Goal: Information Seeking & Learning: Learn about a topic

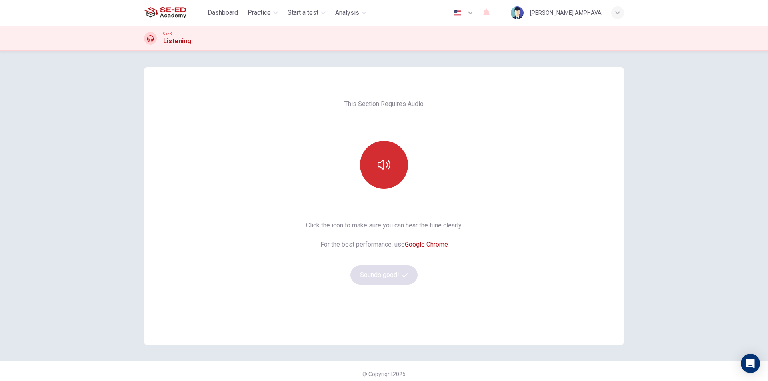
click at [370, 171] on button "button" at bounding box center [384, 165] width 48 height 48
click at [387, 279] on button "Sounds good!" at bounding box center [383, 275] width 67 height 19
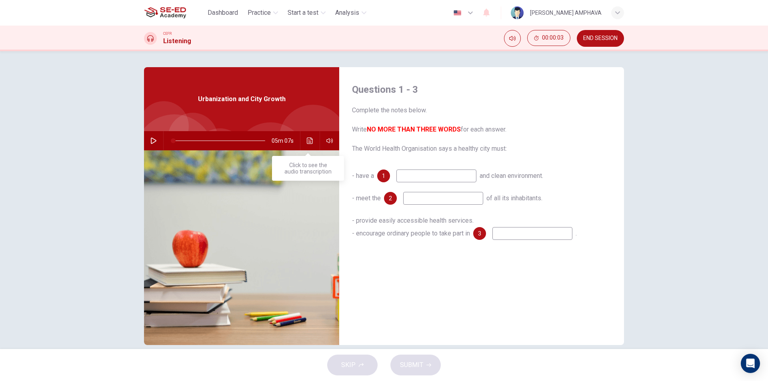
click at [310, 137] on button "Click to see the audio transcription" at bounding box center [310, 140] width 13 height 19
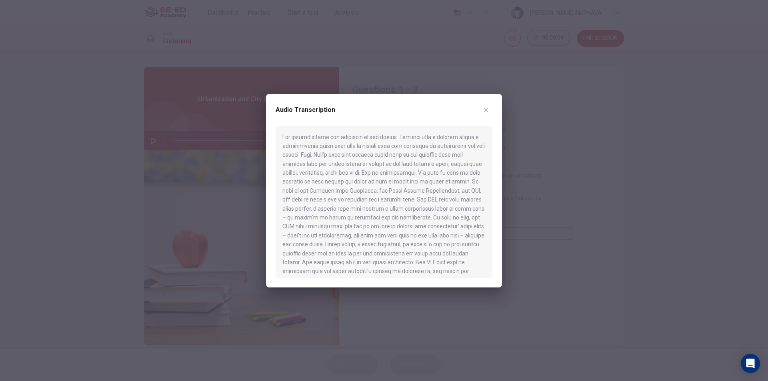
click at [477, 114] on div "Audio Transcription" at bounding box center [384, 115] width 217 height 22
click at [485, 110] on icon "button" at bounding box center [486, 110] width 6 height 6
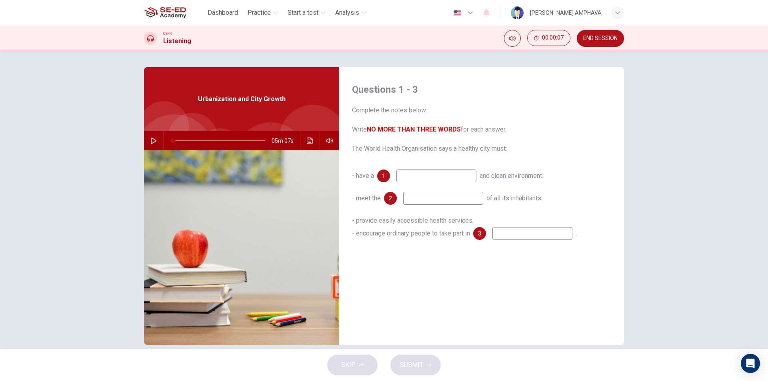
click at [147, 140] on button "button" at bounding box center [153, 140] width 13 height 19
click at [426, 173] on input at bounding box center [436, 176] width 80 height 13
click at [198, 144] on span at bounding box center [219, 140] width 92 height 11
click at [190, 142] on span at bounding box center [219, 140] width 92 height 11
click at [183, 138] on span at bounding box center [185, 140] width 5 height 5
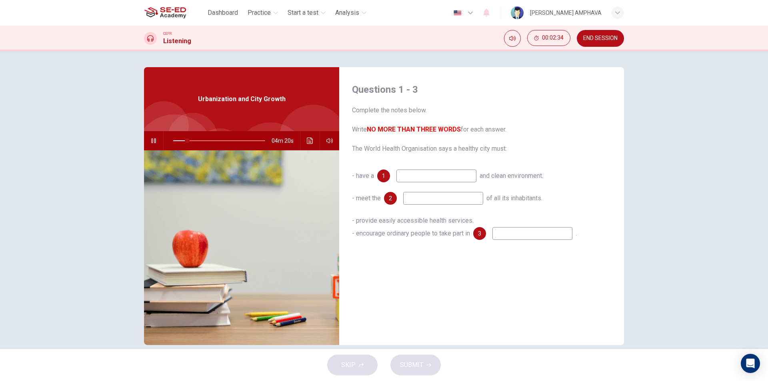
click at [436, 169] on div "Questions 1 - 3 Complete the notes below. Write NO MORE THAN THREE WORDS for ea…" at bounding box center [481, 206] width 285 height 278
click at [432, 174] on input at bounding box center [436, 176] width 80 height 13
type input "16"
type input "sa"
type input "16"
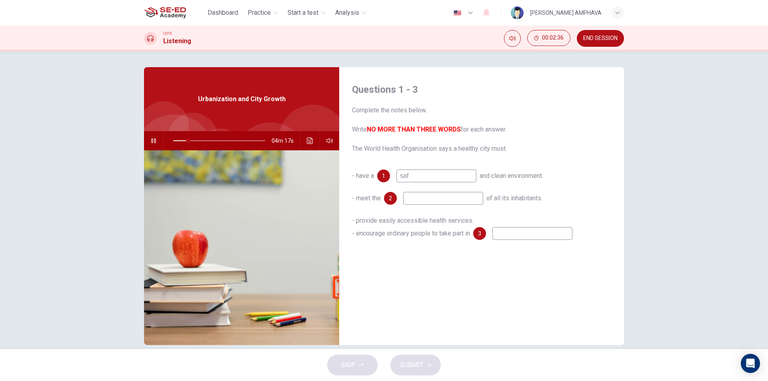
type input "safe"
type input "17"
type input "safe"
click at [426, 204] on input at bounding box center [443, 198] width 80 height 13
click at [187, 142] on span at bounding box center [189, 140] width 5 height 5
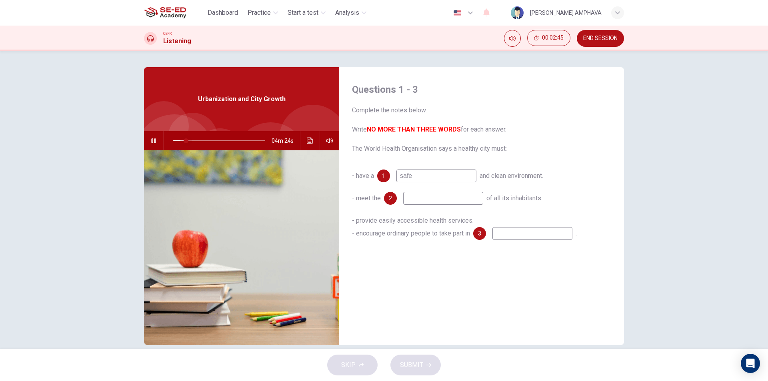
click at [184, 142] on span at bounding box center [186, 140] width 5 height 5
click at [447, 194] on input at bounding box center [443, 198] width 80 height 13
type input "11"
type input "d"
type input "11"
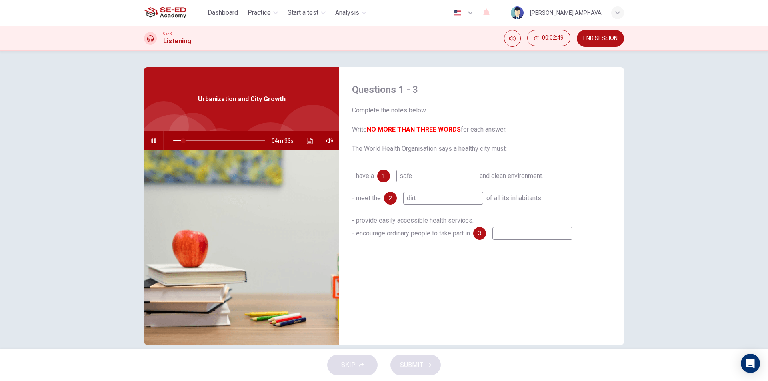
type input "dirty"
type input "12"
type input "dirty"
click at [517, 236] on input at bounding box center [532, 233] width 80 height 13
type input "13"
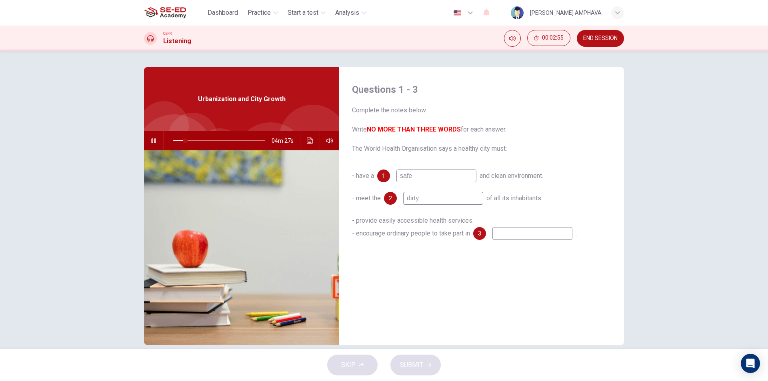
type input "h"
type input "13"
type input "ho"
type input "13"
type input "hos"
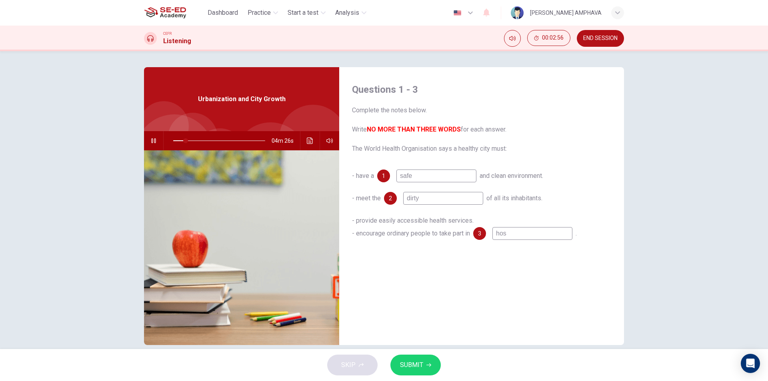
type input "13"
type input "hosp"
type input "13"
type input "hospi"
type input "14"
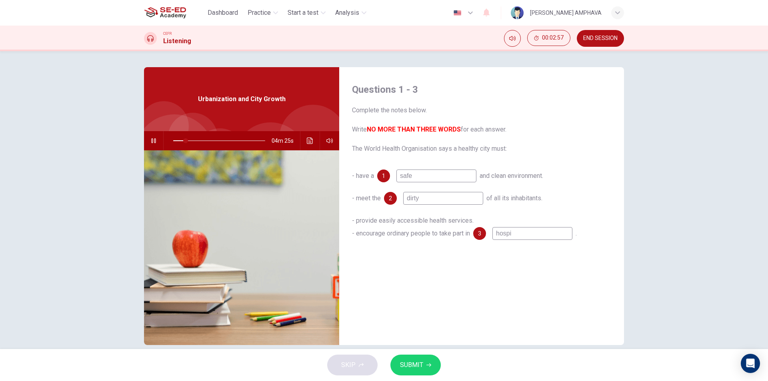
type input "hospit"
type input "14"
type input "hospita"
type input "14"
type input "hospital"
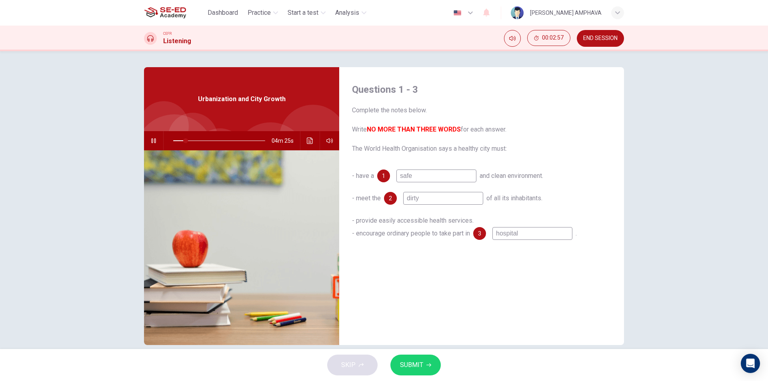
type input "14"
type input "hospital"
click at [416, 362] on span "SUBMIT" at bounding box center [411, 365] width 23 height 11
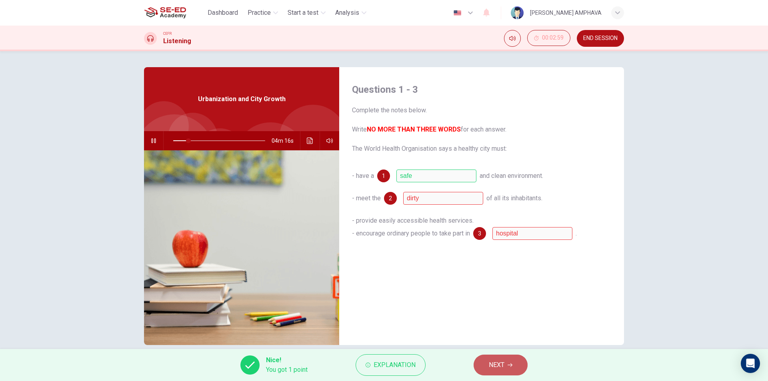
click at [513, 371] on button "NEXT" at bounding box center [501, 365] width 54 height 21
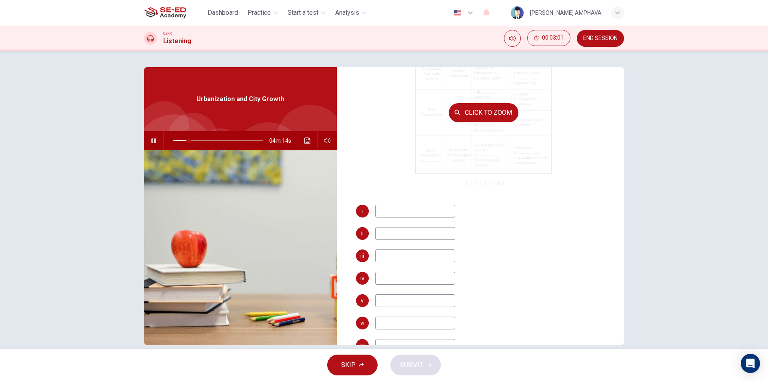
scroll to position [120, 0]
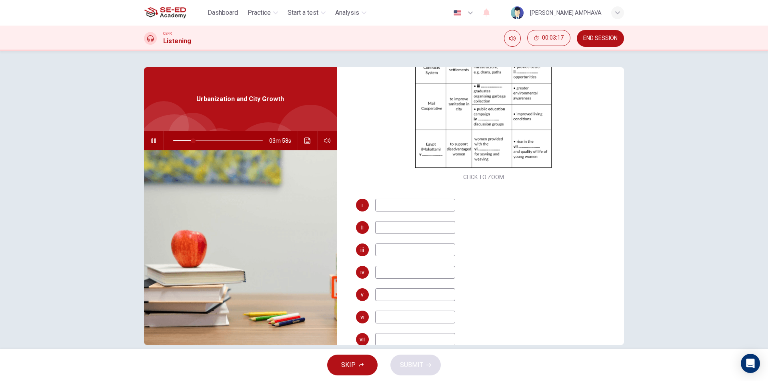
type input "23"
click at [594, 44] on button "END SESSION" at bounding box center [600, 38] width 47 height 17
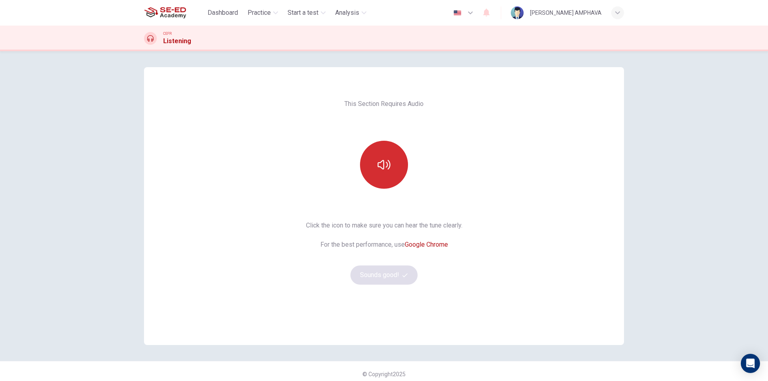
click at [389, 167] on button "button" at bounding box center [384, 165] width 48 height 48
click at [404, 276] on icon "button" at bounding box center [404, 275] width 5 height 5
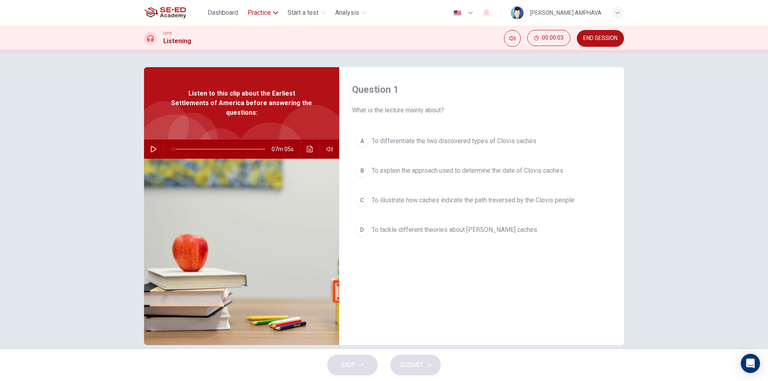
drag, startPoint x: 263, startPoint y: 21, endPoint x: 264, endPoint y: 15, distance: 6.1
click at [263, 18] on div "Dashboard Practice Start a test Analysis English en ​ [PERSON_NAME] AMPHAVA" at bounding box center [384, 13] width 480 height 26
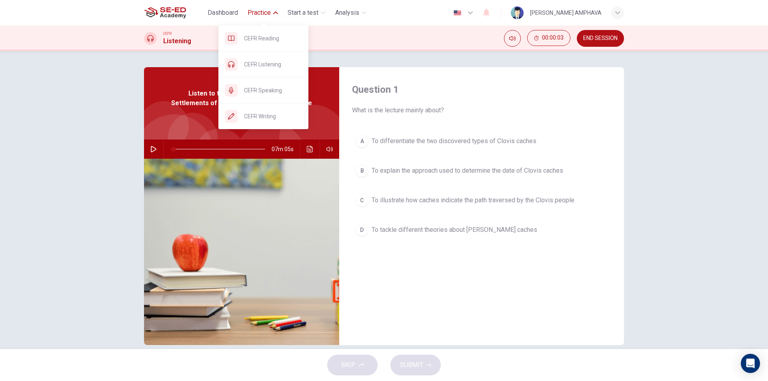
click at [265, 14] on span "Practice" at bounding box center [259, 13] width 23 height 10
click at [260, 59] on div "CEFR Listening" at bounding box center [263, 65] width 90 height 26
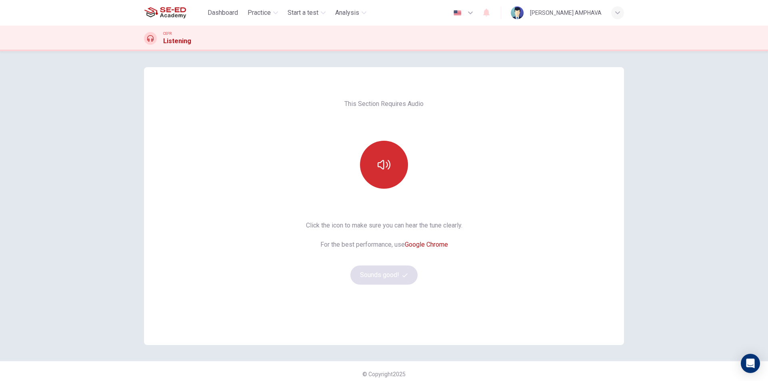
click at [392, 158] on button "button" at bounding box center [384, 165] width 48 height 48
click at [396, 283] on button "Sounds good!" at bounding box center [383, 275] width 67 height 19
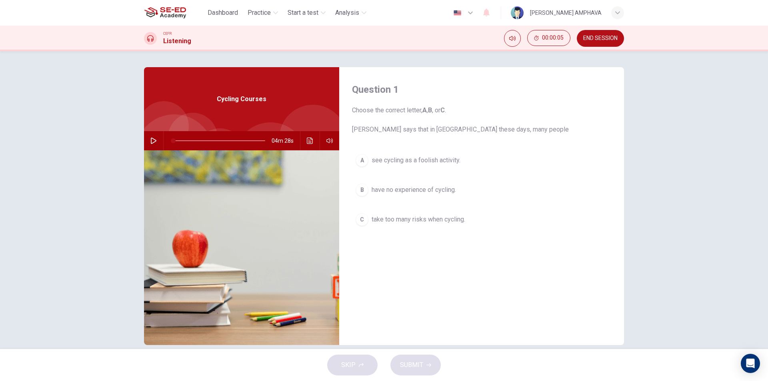
click at [409, 191] on span "have no experience of cycling." at bounding box center [414, 190] width 84 height 10
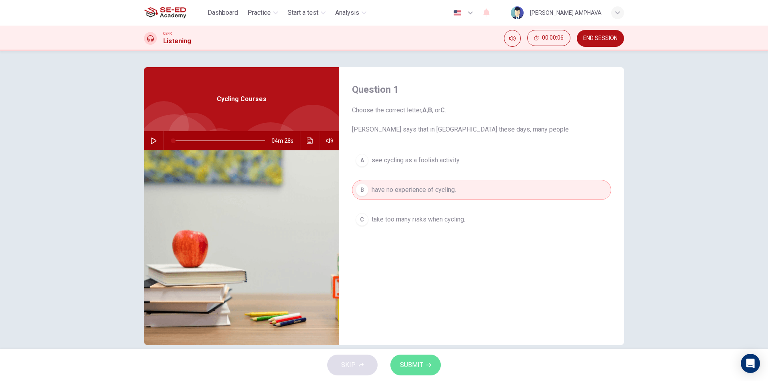
click at [426, 372] on button "SUBMIT" at bounding box center [415, 365] width 50 height 21
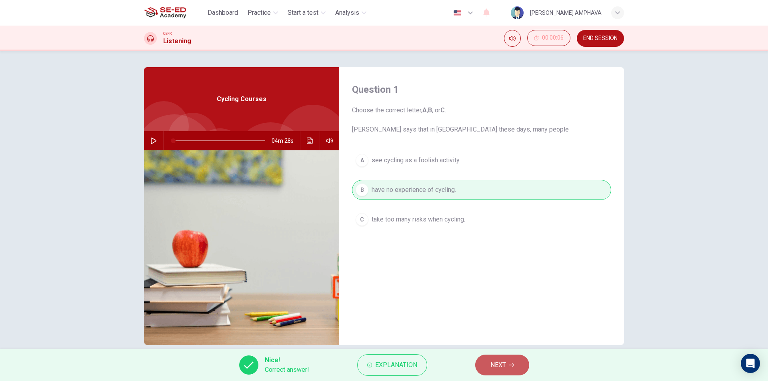
click at [499, 368] on span "NEXT" at bounding box center [498, 365] width 16 height 11
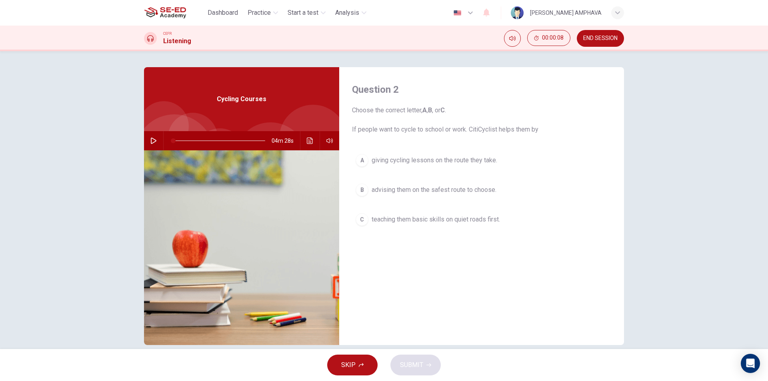
click at [454, 164] on span "giving cycling lessons on the route they take." at bounding box center [435, 161] width 126 height 10
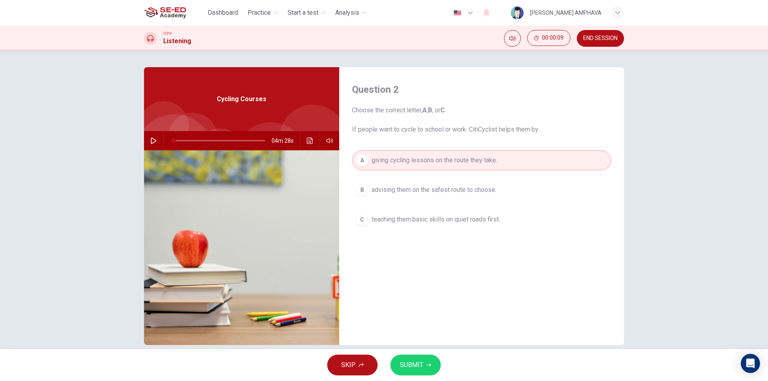
click at [414, 355] on div "SKIP SUBMIT" at bounding box center [384, 365] width 768 height 32
drag, startPoint x: 419, startPoint y: 370, endPoint x: 451, endPoint y: 369, distance: 32.0
click at [419, 372] on button "SUBMIT" at bounding box center [415, 365] width 50 height 21
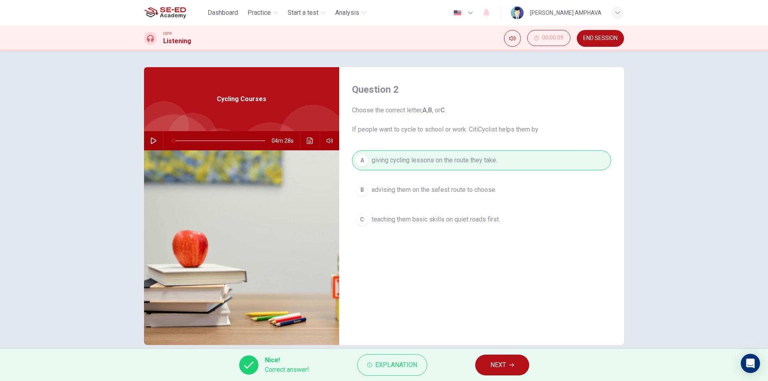
click at [508, 367] on button "NEXT" at bounding box center [502, 365] width 54 height 21
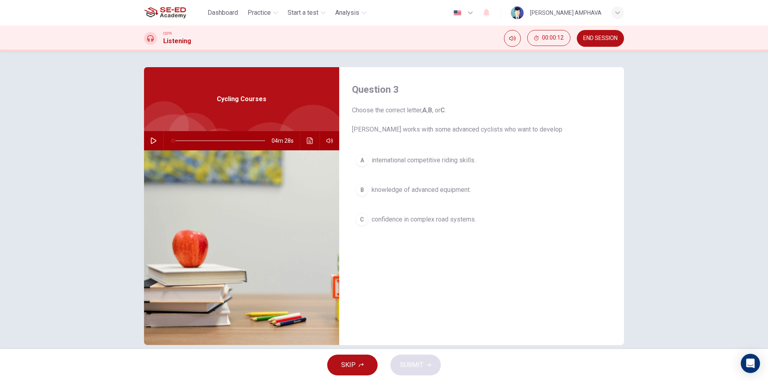
click at [399, 224] on button "C confidence in complex road systems." at bounding box center [481, 220] width 259 height 20
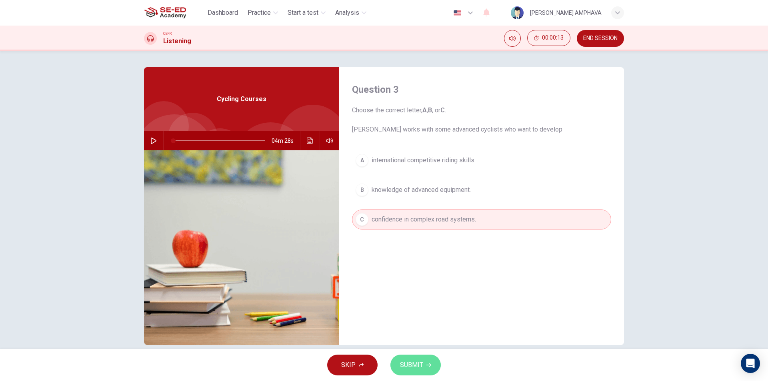
click at [428, 366] on icon "button" at bounding box center [428, 365] width 5 height 5
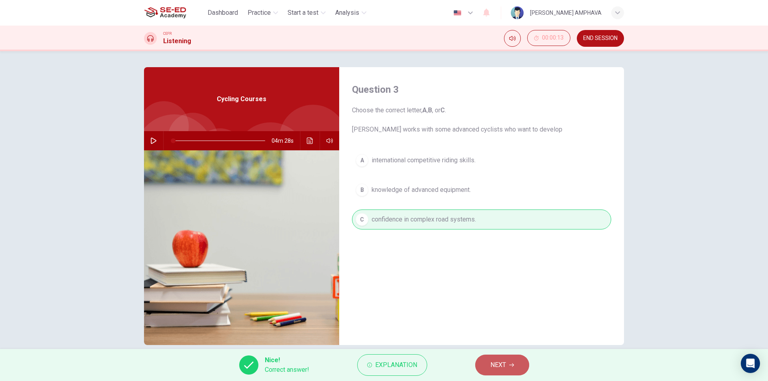
click at [479, 367] on button "NEXT" at bounding box center [502, 365] width 54 height 21
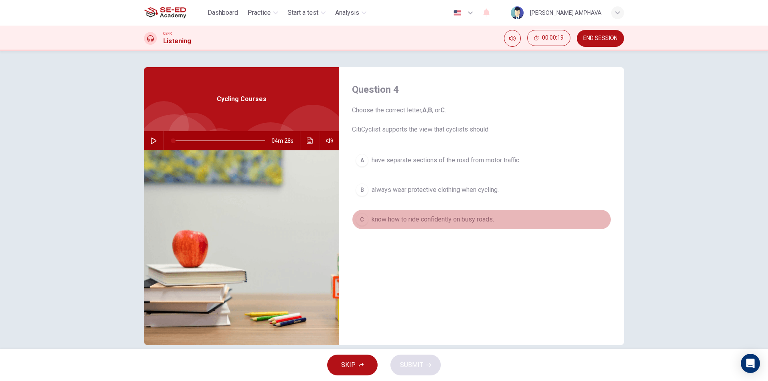
click at [392, 224] on span "know how to ride confidently on busy roads." at bounding box center [433, 220] width 122 height 10
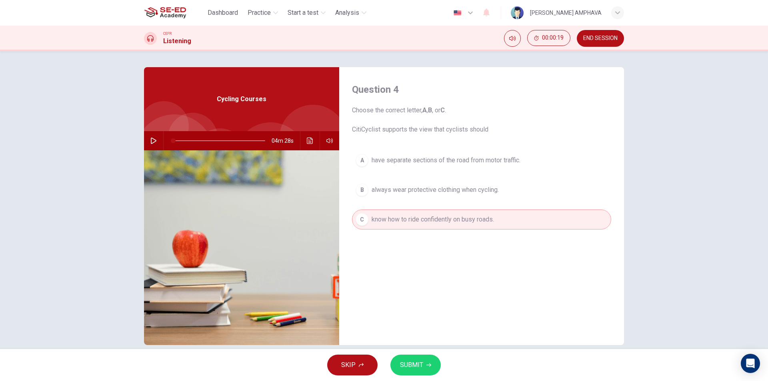
click at [425, 370] on button "SUBMIT" at bounding box center [415, 365] width 50 height 21
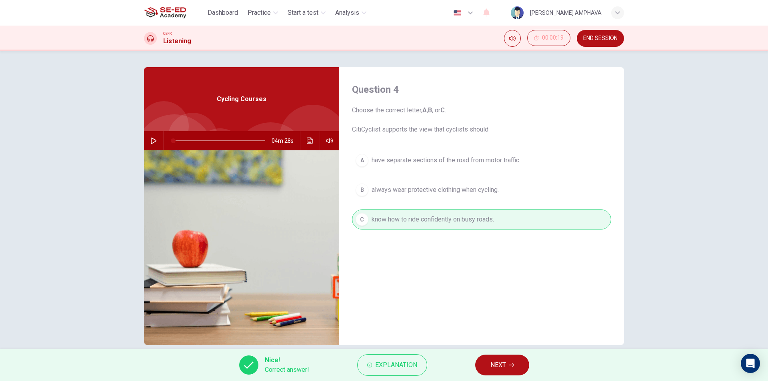
click at [491, 362] on span "NEXT" at bounding box center [498, 365] width 16 height 11
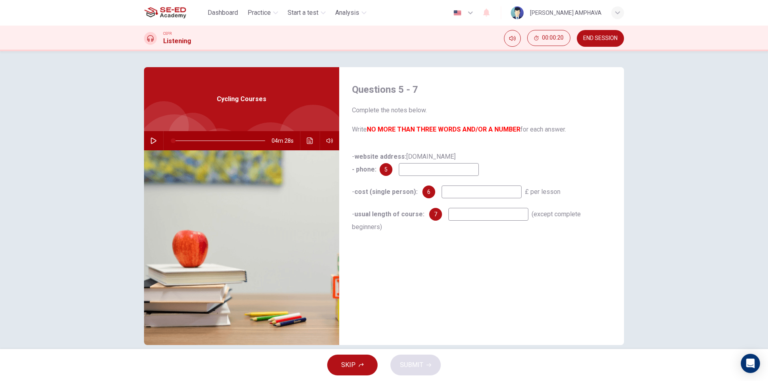
click at [428, 165] on input at bounding box center [439, 169] width 80 height 13
click at [308, 144] on button "Click to see the audio transcription" at bounding box center [310, 140] width 13 height 19
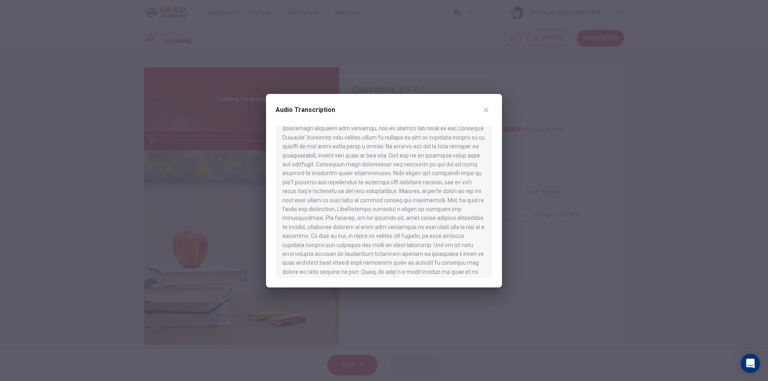
scroll to position [309, 0]
click at [488, 109] on icon "button" at bounding box center [486, 110] width 6 height 6
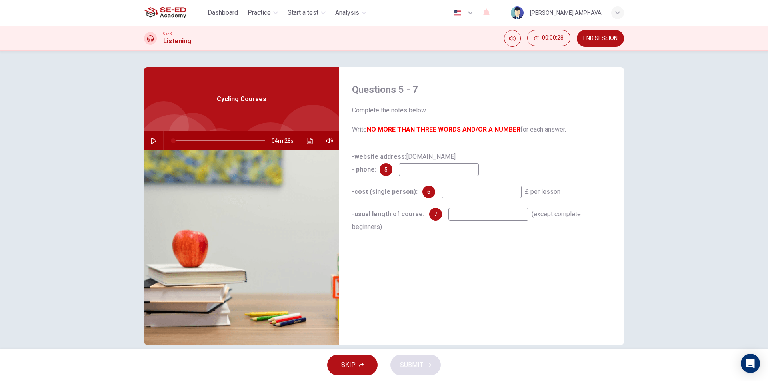
click at [438, 170] on input at bounding box center [439, 169] width 80 height 13
click at [308, 145] on button "Click to see the audio transcription" at bounding box center [310, 140] width 13 height 19
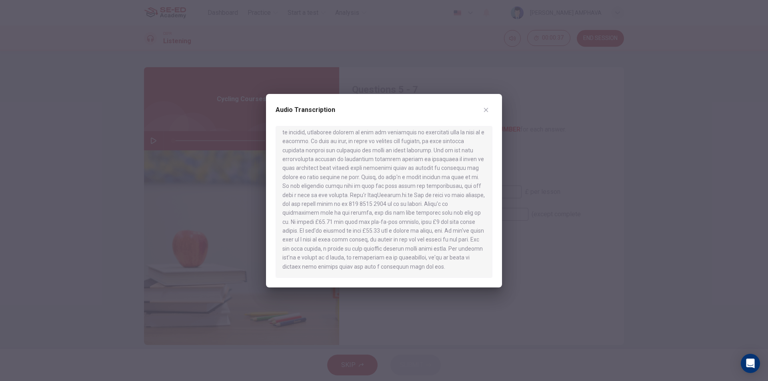
click at [489, 115] on button "button" at bounding box center [486, 110] width 13 height 13
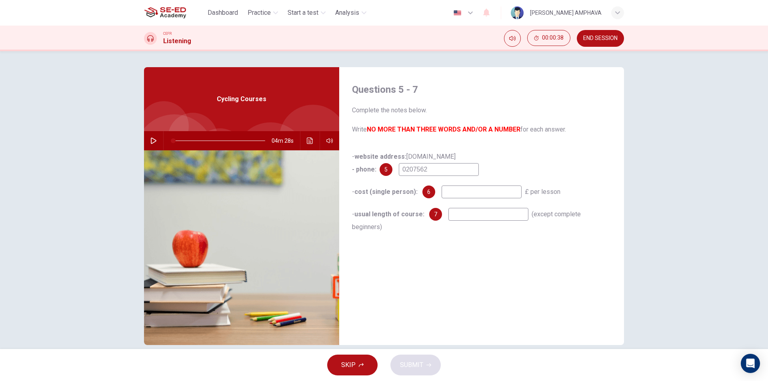
click at [458, 173] on input "0207562" at bounding box center [439, 169] width 80 height 13
type input "02075624028"
click at [449, 188] on input at bounding box center [482, 192] width 80 height 13
click at [308, 141] on icon "Click to see the audio transcription" at bounding box center [310, 141] width 6 height 6
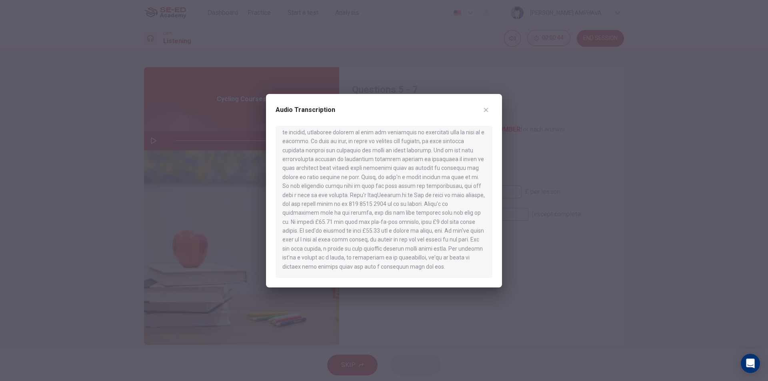
click at [491, 104] on div "Audio Transcription" at bounding box center [384, 115] width 217 height 22
click at [489, 108] on button "button" at bounding box center [486, 110] width 13 height 13
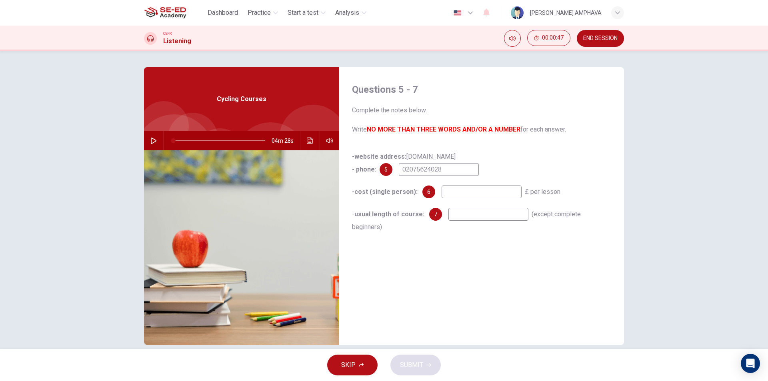
click at [478, 188] on input at bounding box center [482, 192] width 80 height 13
type input "27.50"
click at [451, 222] on div "- website address: citicyclist.co.uk - phone: 5 02075624028 - cost (single pers…" at bounding box center [481, 199] width 259 height 99
click at [458, 218] on input at bounding box center [488, 214] width 80 height 13
type input "m"
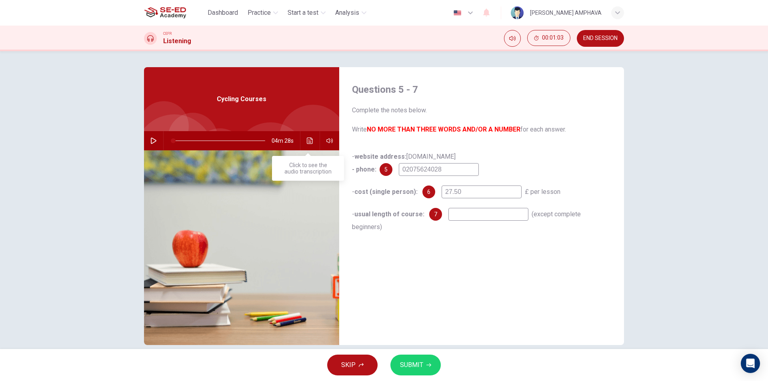
click at [304, 142] on button "Click to see the audio transcription" at bounding box center [310, 140] width 13 height 19
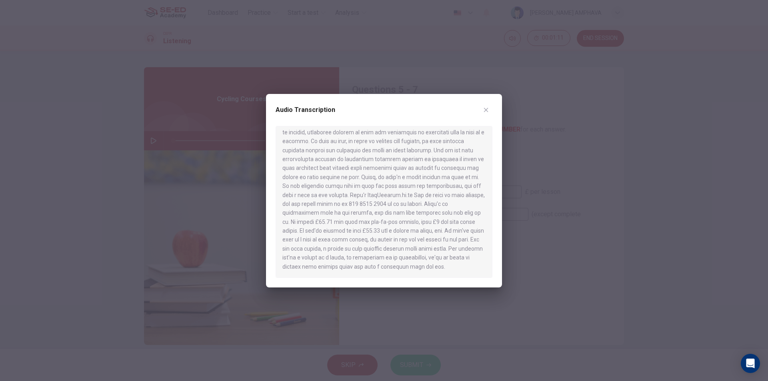
drag, startPoint x: 484, startPoint y: 102, endPoint x: 484, endPoint y: 111, distance: 9.2
click at [484, 103] on div "Audio Transcription" at bounding box center [384, 191] width 236 height 194
click at [484, 111] on icon "button" at bounding box center [486, 110] width 4 height 4
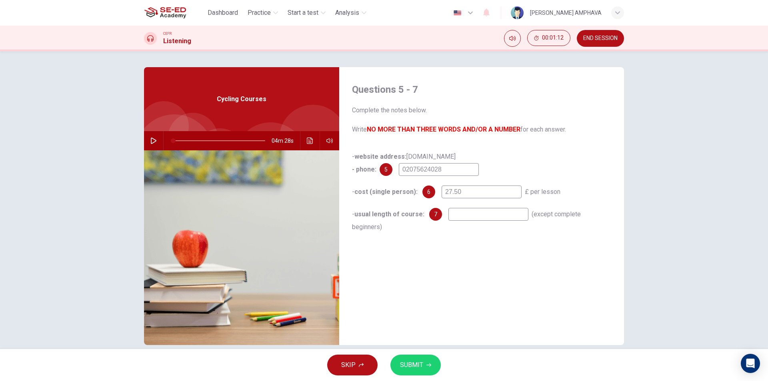
click at [474, 220] on input at bounding box center [488, 214] width 80 height 13
type input "three hours"
click at [402, 367] on span "SUBMIT" at bounding box center [411, 365] width 23 height 11
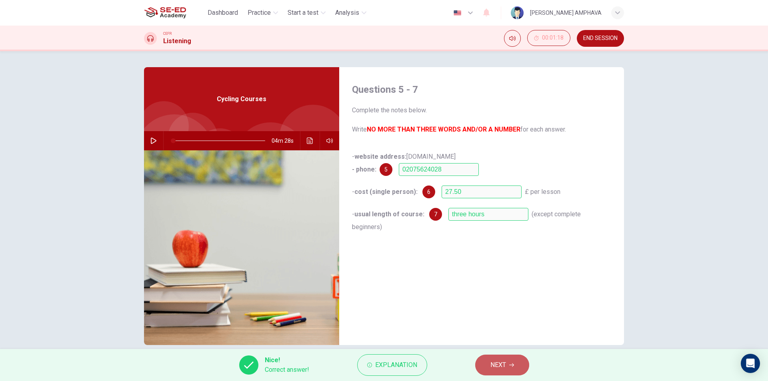
click at [515, 372] on button "NEXT" at bounding box center [502, 365] width 54 height 21
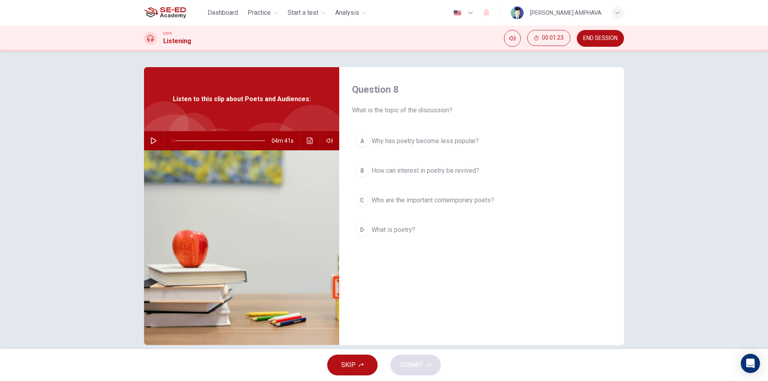
click at [606, 41] on span "END SESSION" at bounding box center [600, 38] width 34 height 6
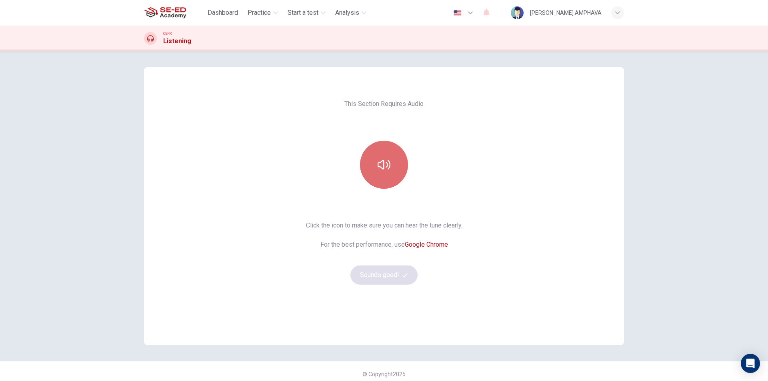
click at [389, 161] on button "button" at bounding box center [384, 165] width 48 height 48
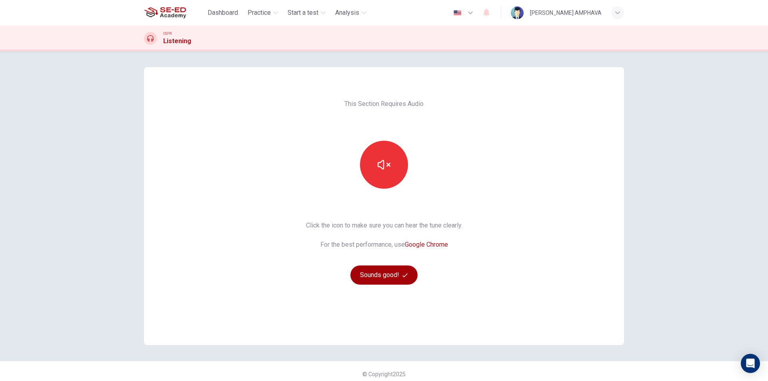
click at [392, 280] on button "Sounds good!" at bounding box center [383, 275] width 67 height 19
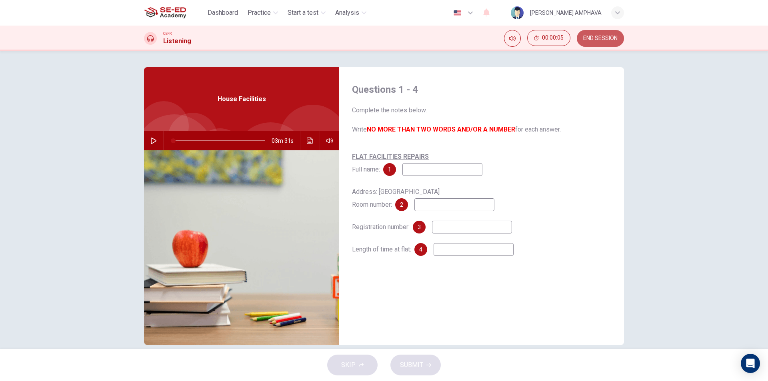
click at [601, 44] on button "END SESSION" at bounding box center [600, 38] width 47 height 17
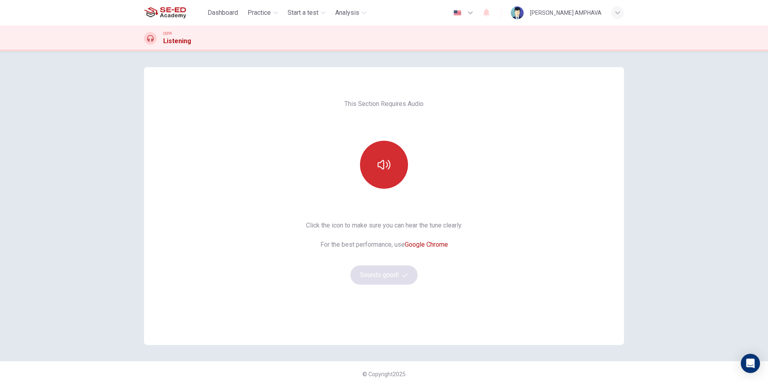
click at [388, 184] on button "button" at bounding box center [384, 165] width 48 height 48
click at [376, 268] on button "Sounds good!" at bounding box center [383, 275] width 67 height 19
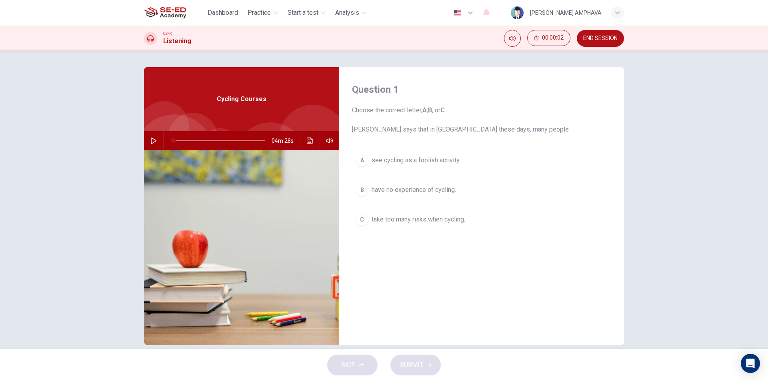
click at [423, 189] on span "have no experience of cycling." at bounding box center [414, 190] width 84 height 10
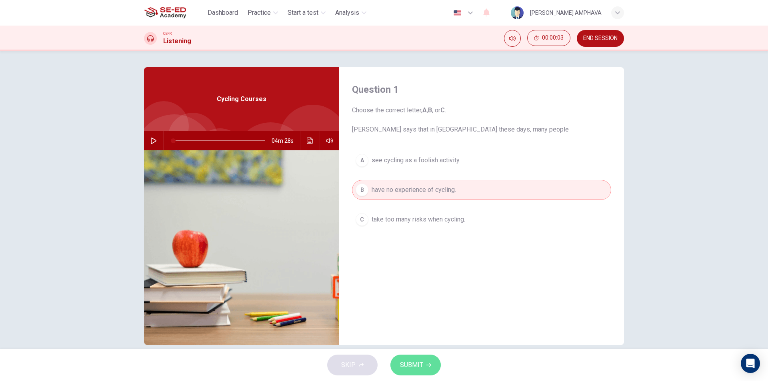
click at [427, 366] on icon "button" at bounding box center [428, 365] width 5 height 5
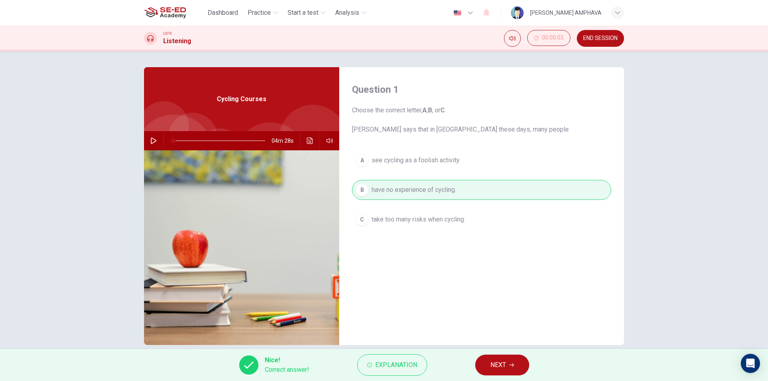
click at [492, 357] on button "NEXT" at bounding box center [502, 365] width 54 height 21
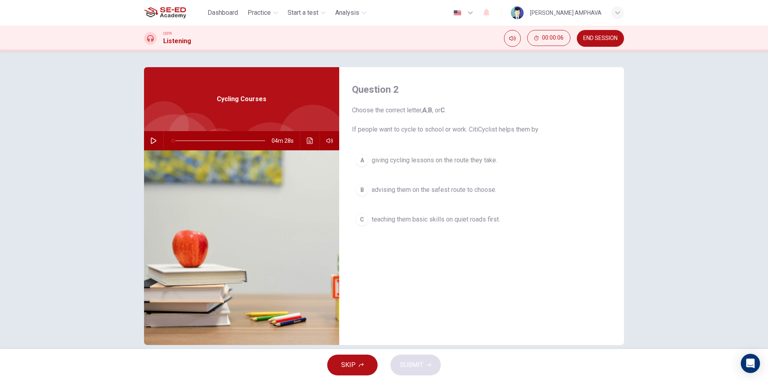
click at [448, 168] on button "A giving cycling lessons on the route they take." at bounding box center [481, 160] width 259 height 20
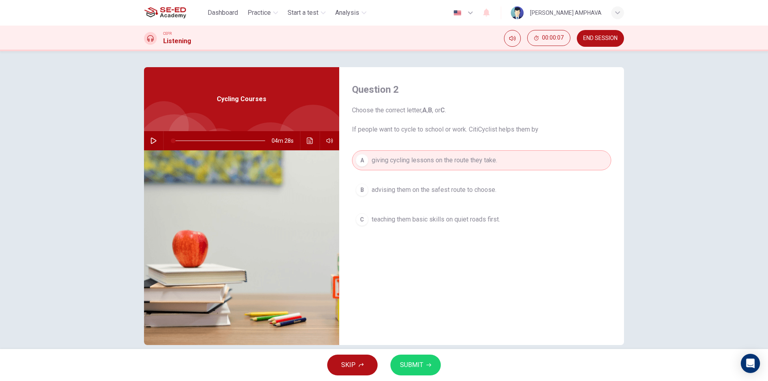
click at [422, 358] on button "SUBMIT" at bounding box center [415, 365] width 50 height 21
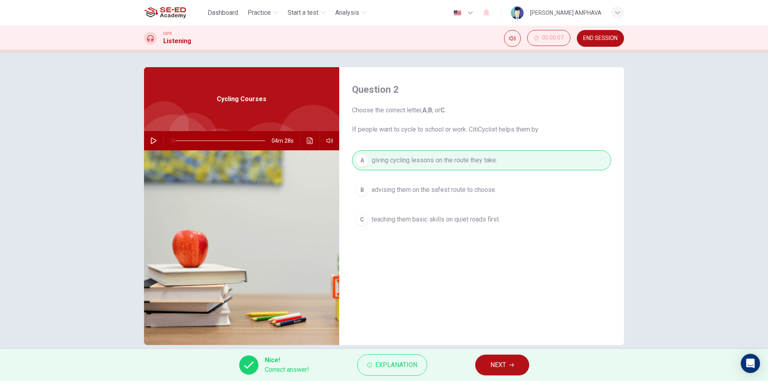
click at [487, 362] on button "NEXT" at bounding box center [502, 365] width 54 height 21
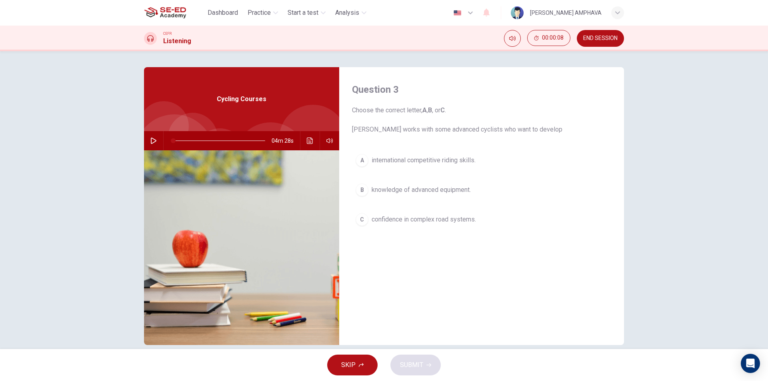
click at [427, 209] on div "A international competitive riding skills. B knowledge of advanced equipment. C…" at bounding box center [481, 197] width 259 height 95
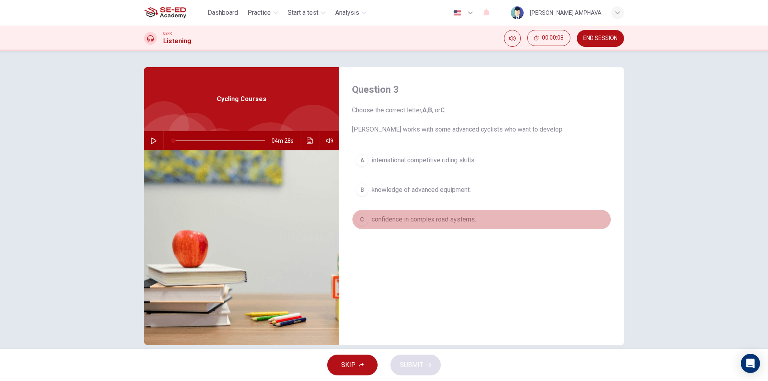
click at [427, 218] on span "confidence in complex road systems." at bounding box center [424, 220] width 104 height 10
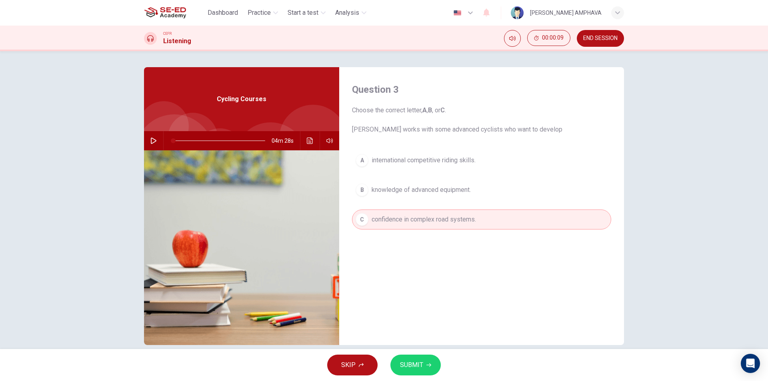
click at [418, 363] on span "SUBMIT" at bounding box center [411, 365] width 23 height 11
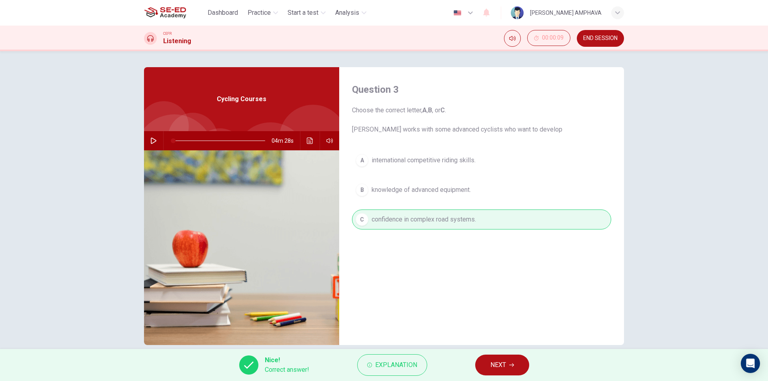
click at [496, 360] on span "NEXT" at bounding box center [498, 365] width 16 height 11
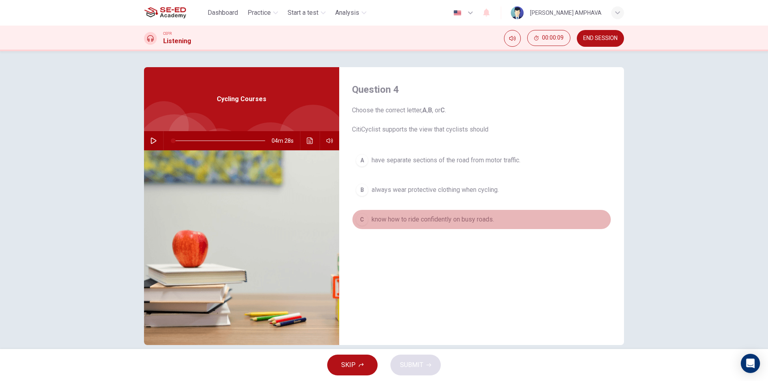
click at [463, 221] on span "know how to ride confidently on busy roads." at bounding box center [433, 220] width 122 height 10
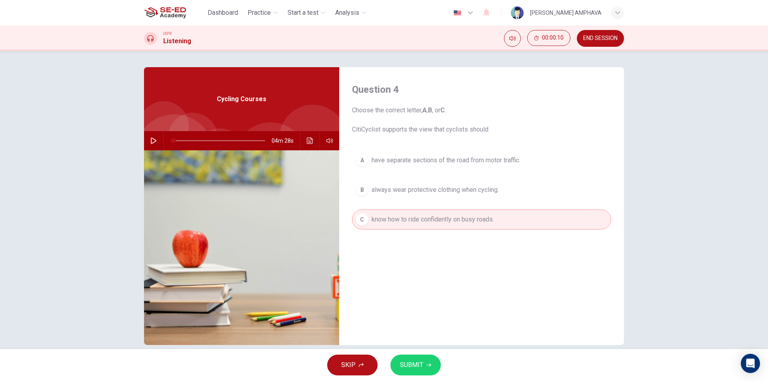
drag, startPoint x: 429, startPoint y: 370, endPoint x: 474, endPoint y: 364, distance: 45.6
click at [429, 370] on button "SUBMIT" at bounding box center [415, 365] width 50 height 21
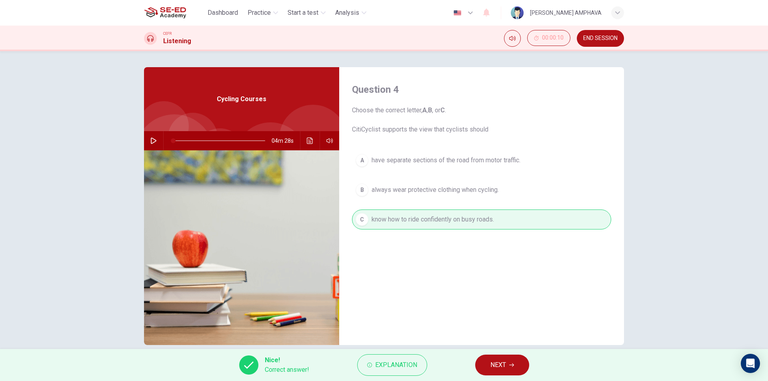
click at [514, 357] on button "NEXT" at bounding box center [502, 365] width 54 height 21
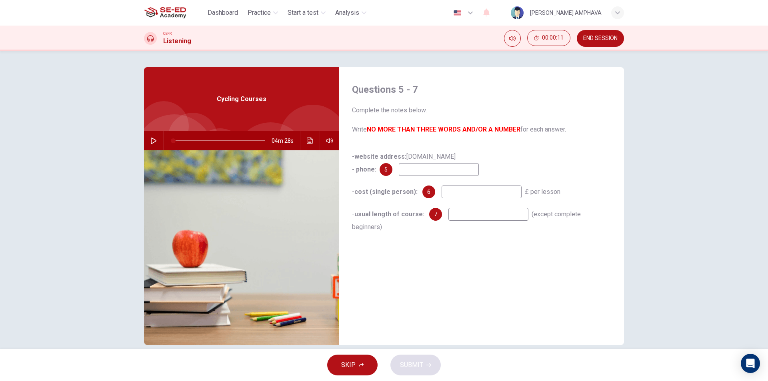
click at [422, 168] on input at bounding box center [439, 169] width 80 height 13
type input "02075624028"
click at [471, 189] on input at bounding box center [482, 192] width 80 height 13
type input "27.50"
click at [466, 218] on input at bounding box center [488, 214] width 80 height 13
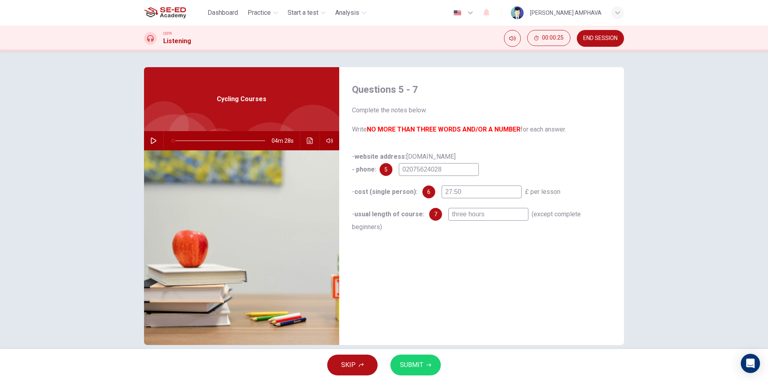
type input "three hours"
click at [416, 360] on span "SUBMIT" at bounding box center [411, 365] width 23 height 11
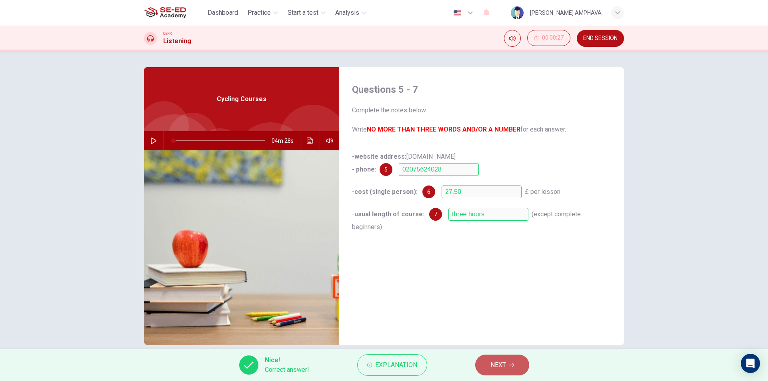
click at [492, 368] on span "NEXT" at bounding box center [498, 365] width 16 height 11
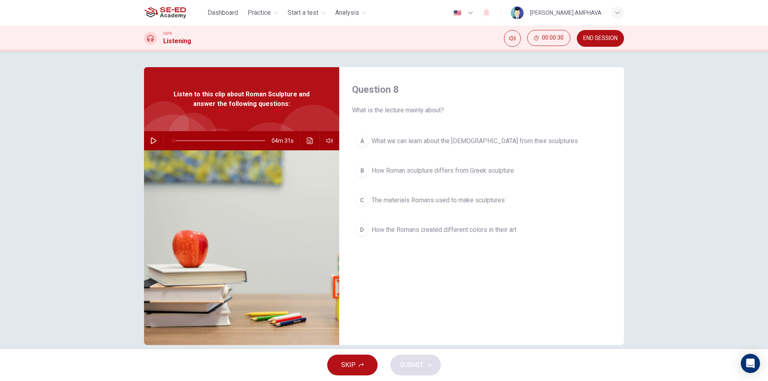
click at [611, 34] on button "END SESSION" at bounding box center [600, 38] width 47 height 17
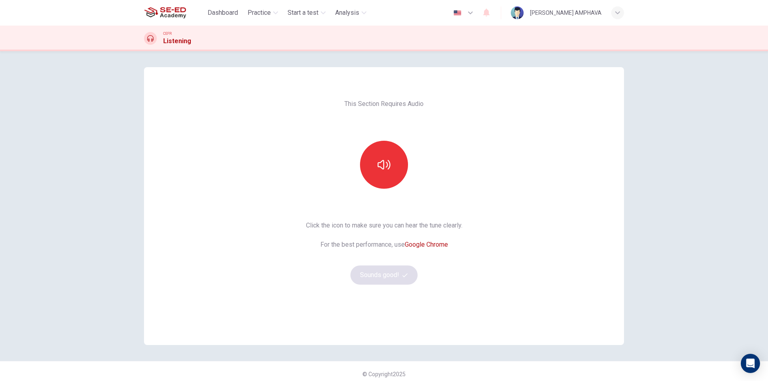
click at [409, 185] on div at bounding box center [384, 165] width 86 height 48
click at [390, 178] on button "button" at bounding box center [384, 165] width 48 height 48
click at [381, 272] on button "Sounds good!" at bounding box center [383, 275] width 67 height 19
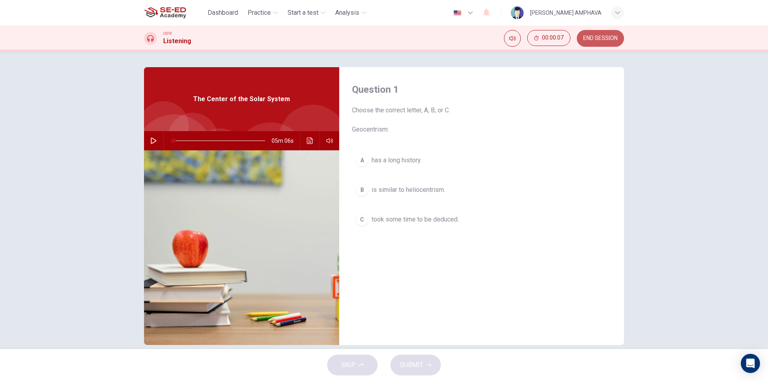
click at [607, 45] on button "END SESSION" at bounding box center [600, 38] width 47 height 17
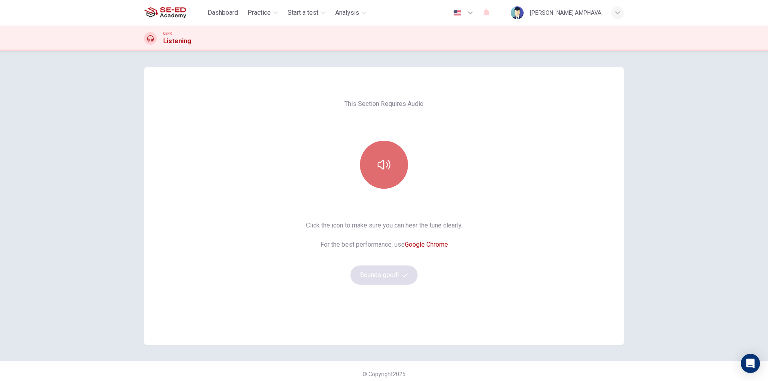
click at [366, 152] on button "button" at bounding box center [384, 165] width 48 height 48
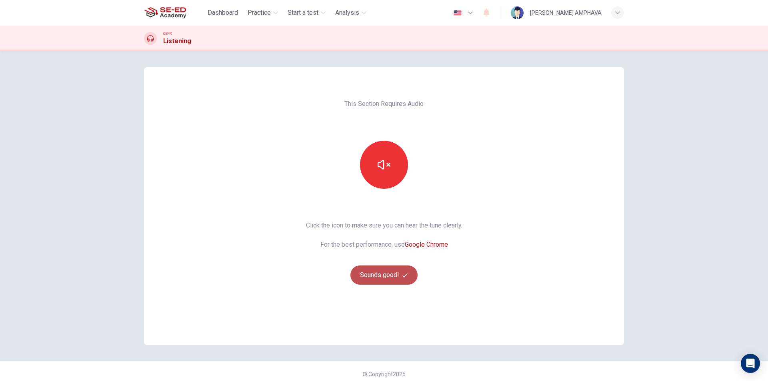
click at [380, 281] on button "Sounds good!" at bounding box center [383, 275] width 67 height 19
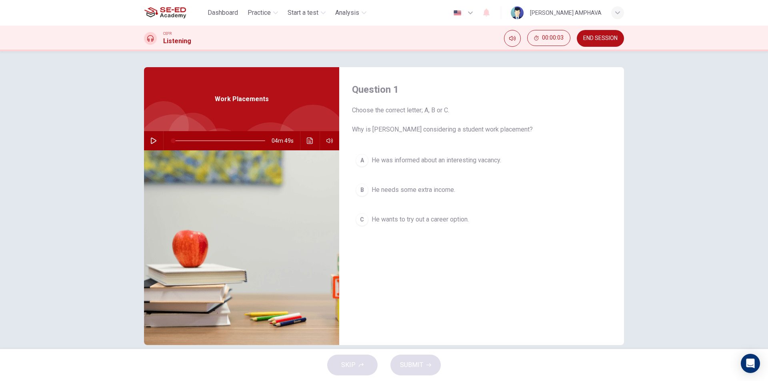
click at [594, 37] on span "END SESSION" at bounding box center [600, 38] width 34 height 6
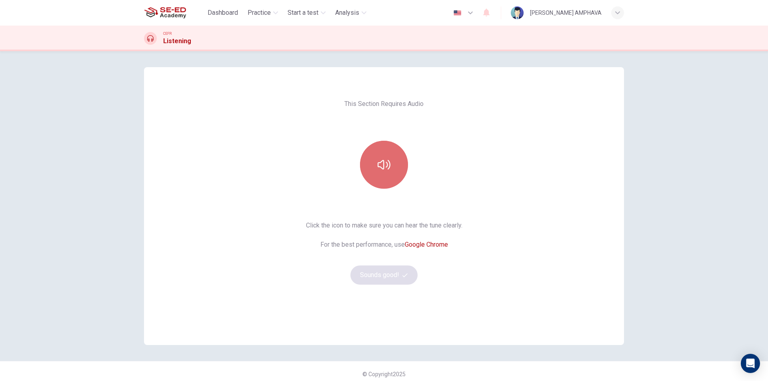
click at [378, 155] on button "button" at bounding box center [384, 165] width 48 height 48
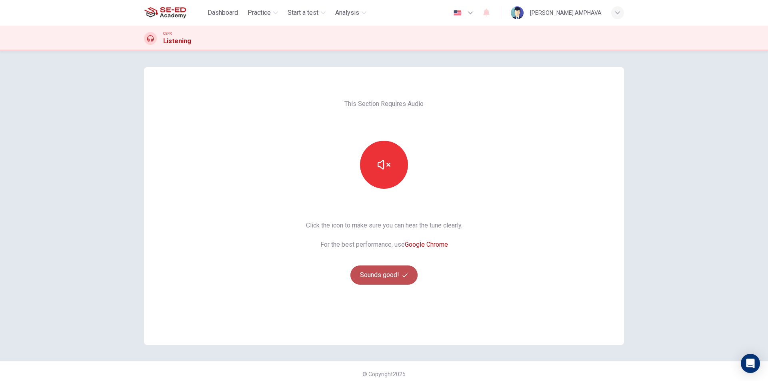
click at [400, 276] on button "Sounds good!" at bounding box center [383, 275] width 67 height 19
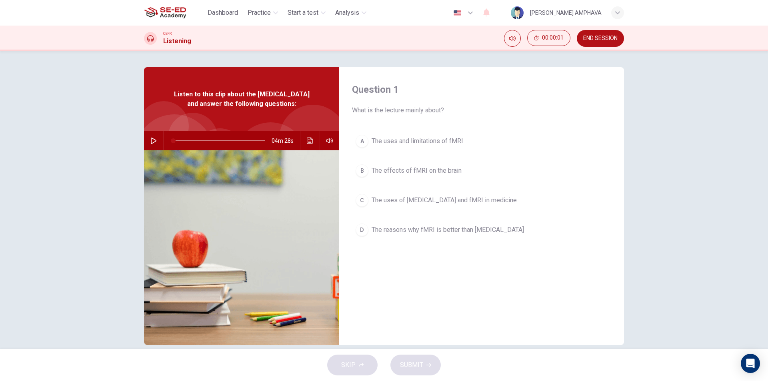
click at [601, 36] on span "END SESSION" at bounding box center [600, 38] width 34 height 6
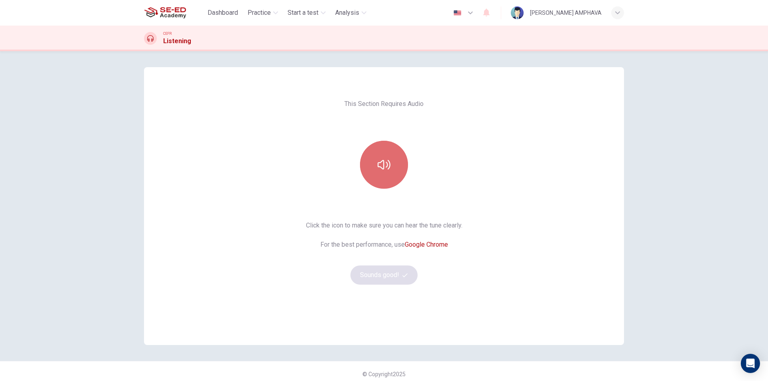
click at [372, 155] on button "button" at bounding box center [384, 165] width 48 height 48
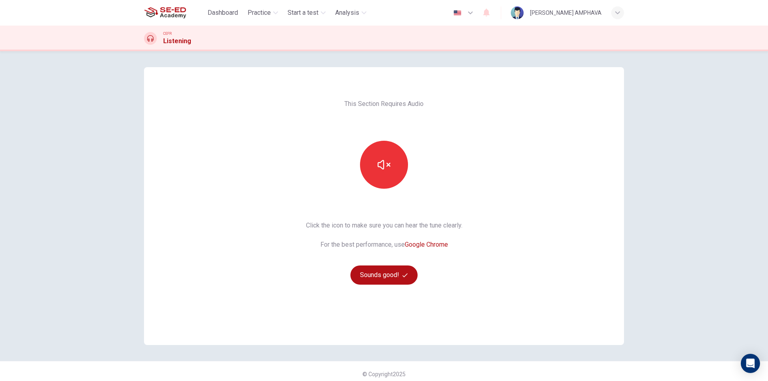
click at [370, 288] on div "This Section Requires Audio Click the icon to make sure you can hear the tune c…" at bounding box center [384, 206] width 169 height 278
click at [370, 280] on button "Sounds good!" at bounding box center [383, 275] width 67 height 19
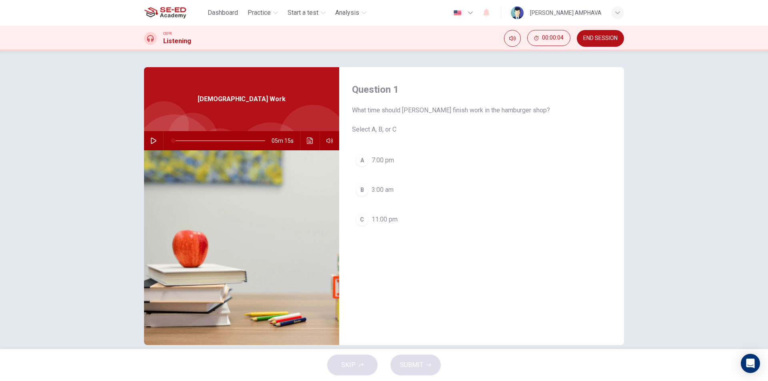
click at [610, 39] on span "END SESSION" at bounding box center [600, 38] width 34 height 6
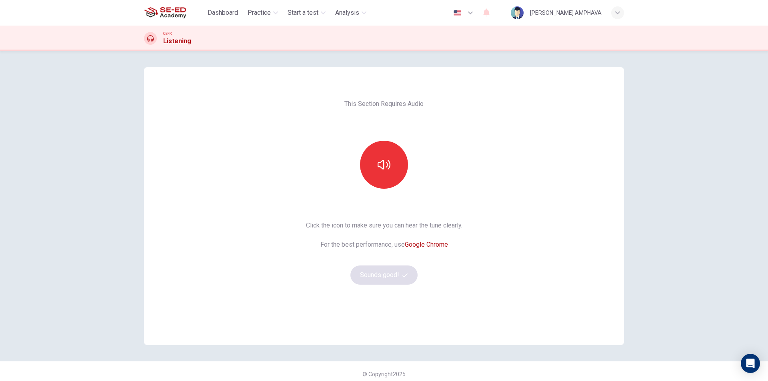
drag, startPoint x: 397, startPoint y: 183, endPoint x: 386, endPoint y: 203, distance: 23.3
click at [394, 187] on div at bounding box center [384, 165] width 86 height 48
click at [382, 169] on icon "button" at bounding box center [384, 165] width 13 height 10
click at [386, 279] on button "Sounds good!" at bounding box center [383, 275] width 67 height 19
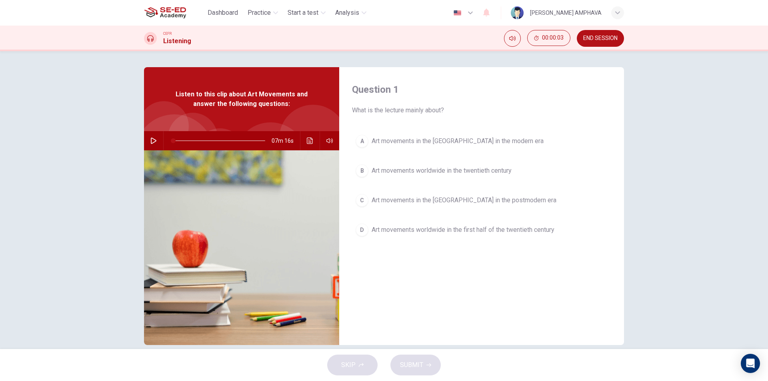
click at [603, 46] on button "END SESSION" at bounding box center [600, 38] width 47 height 17
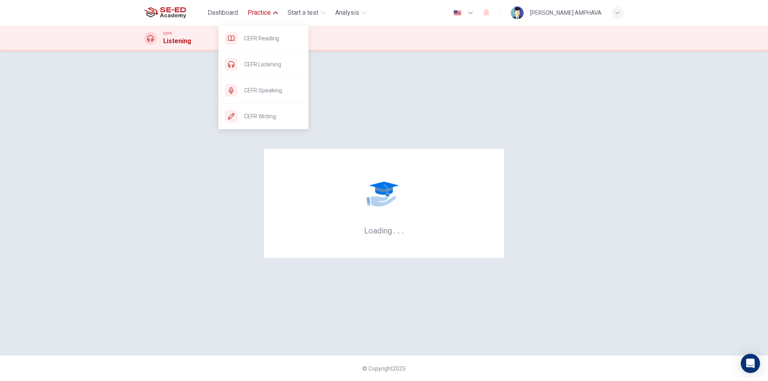
click at [264, 11] on span "Practice" at bounding box center [259, 13] width 23 height 10
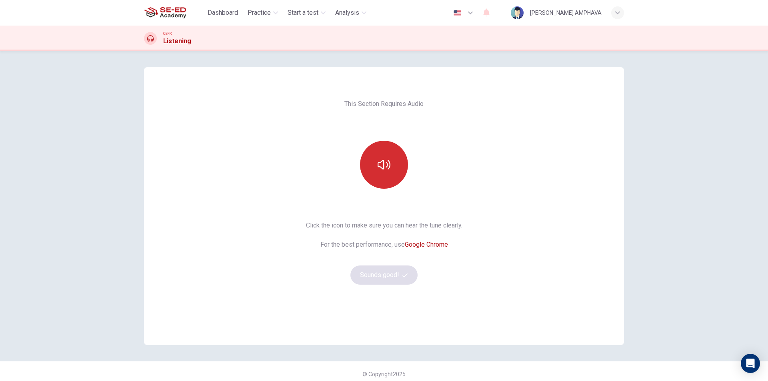
click at [369, 160] on button "button" at bounding box center [384, 165] width 48 height 48
click at [376, 281] on button "Sounds good!" at bounding box center [383, 275] width 67 height 19
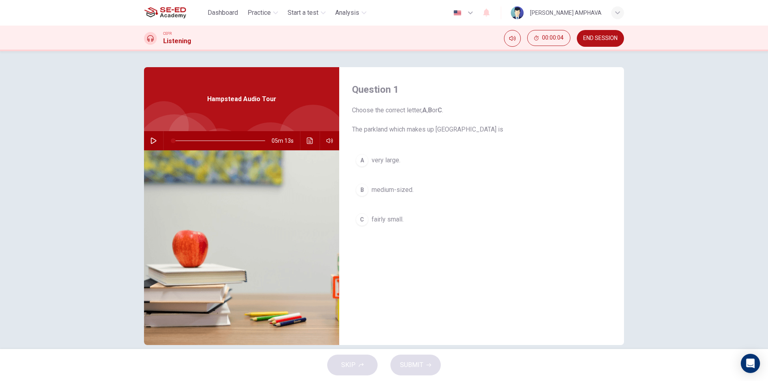
click at [153, 139] on icon "button" at bounding box center [153, 141] width 6 height 6
click at [373, 196] on button "B medium-sized." at bounding box center [481, 190] width 259 height 20
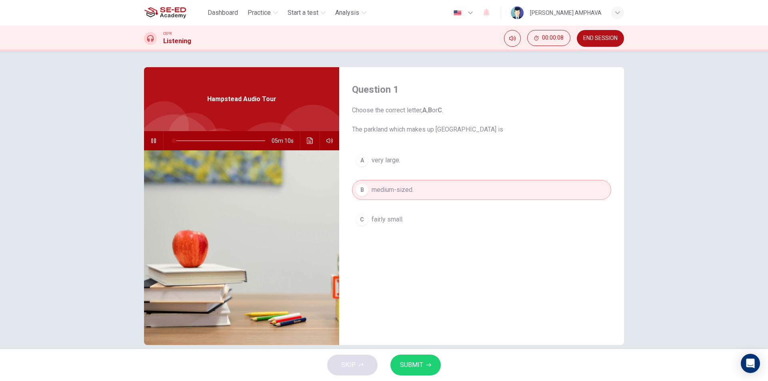
click at [404, 362] on span "SUBMIT" at bounding box center [411, 365] width 23 height 11
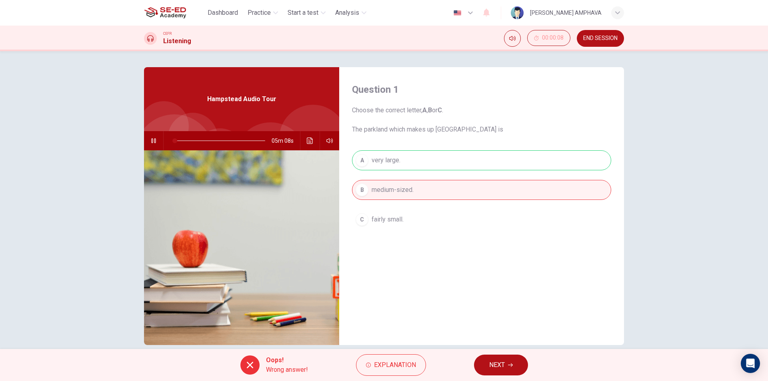
click at [488, 361] on button "NEXT" at bounding box center [501, 365] width 54 height 21
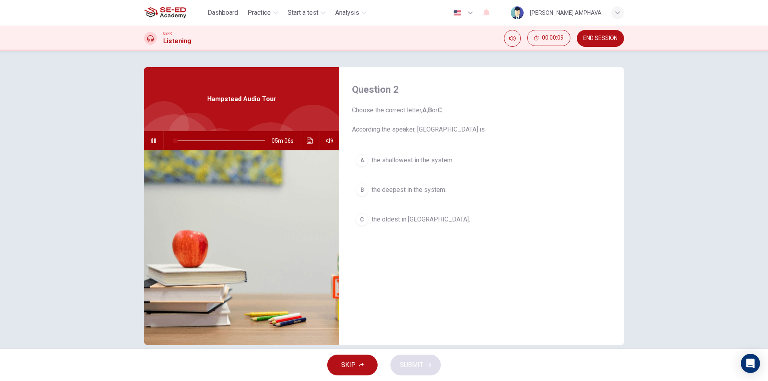
click at [393, 190] on span "the deepest in the system." at bounding box center [409, 190] width 75 height 10
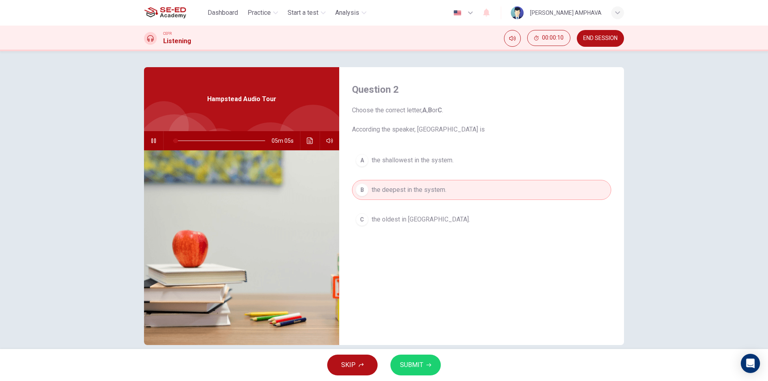
click at [415, 363] on span "SUBMIT" at bounding box center [411, 365] width 23 height 11
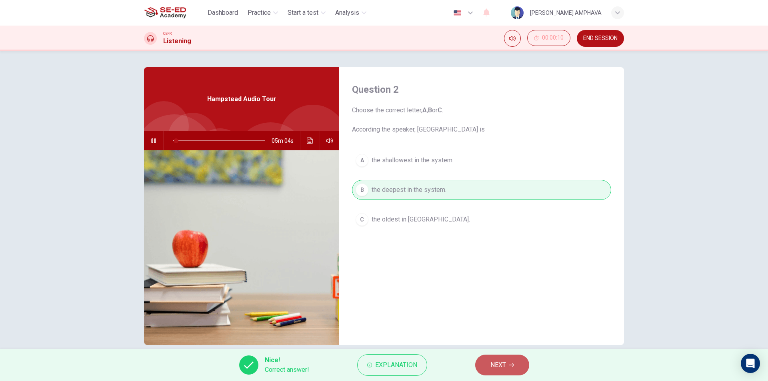
click at [510, 367] on icon "button" at bounding box center [511, 365] width 5 height 5
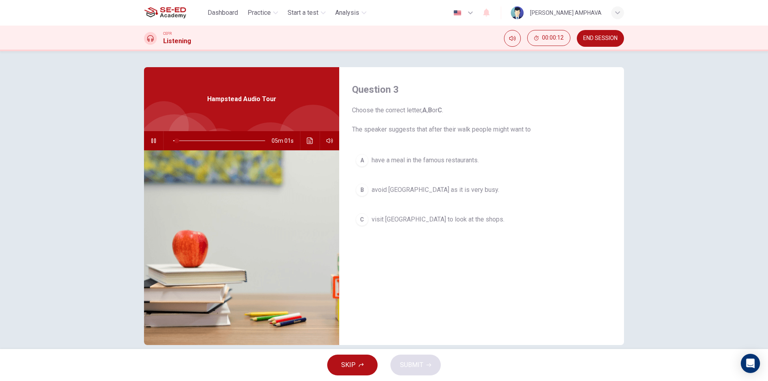
click at [395, 220] on span "visit [GEOGRAPHIC_DATA] to look at the shops." at bounding box center [438, 220] width 133 height 10
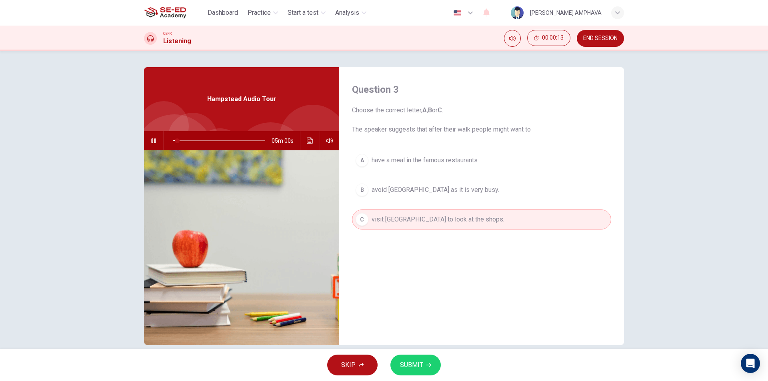
click at [424, 366] on button "SUBMIT" at bounding box center [415, 365] width 50 height 21
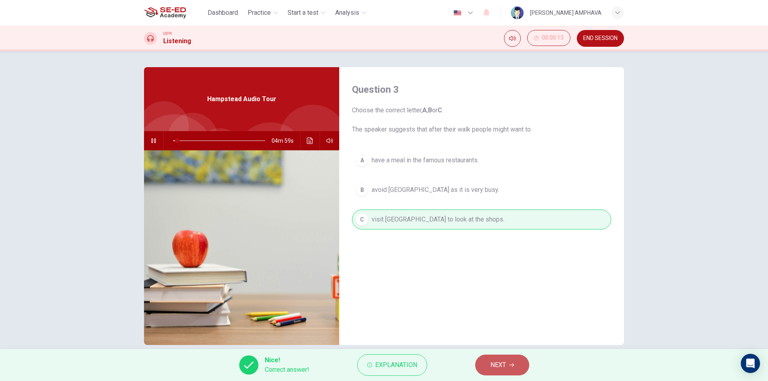
click at [491, 371] on button "NEXT" at bounding box center [502, 365] width 54 height 21
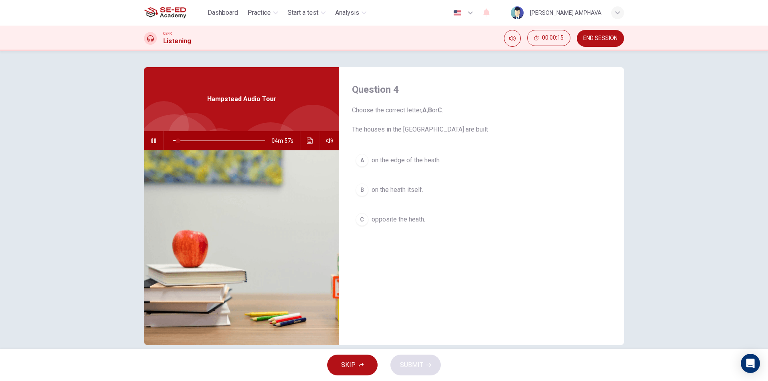
click at [372, 185] on button "B on the heath itself." at bounding box center [481, 190] width 259 height 20
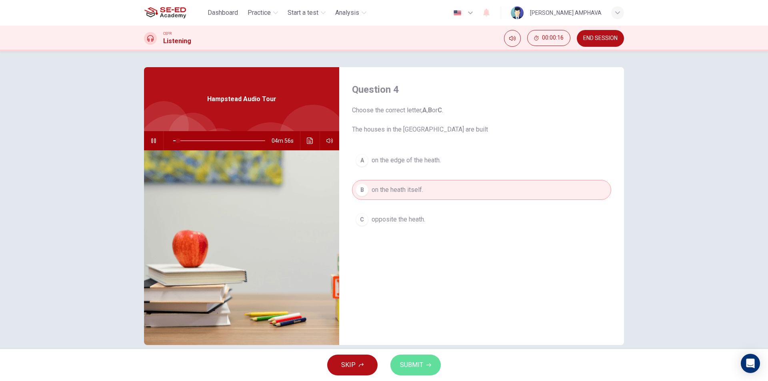
click at [412, 374] on button "SUBMIT" at bounding box center [415, 365] width 50 height 21
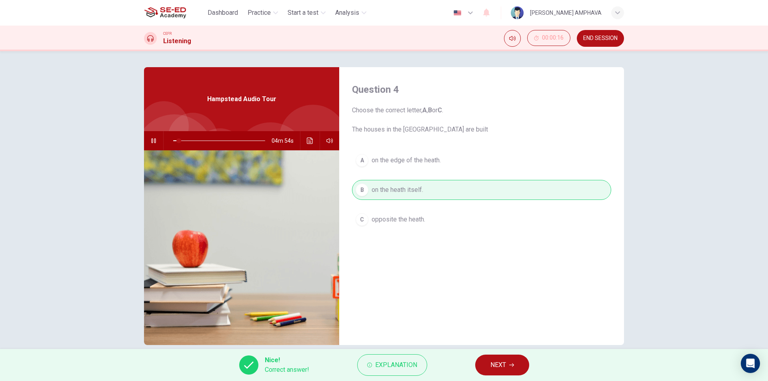
click at [507, 367] on button "NEXT" at bounding box center [502, 365] width 54 height 21
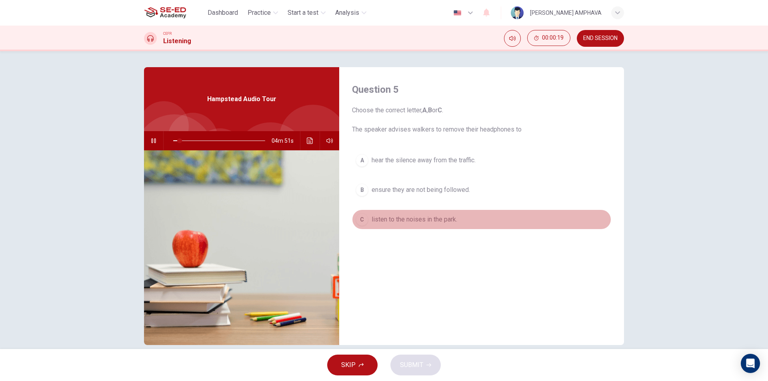
click at [398, 219] on span "listen to the noises in the park." at bounding box center [415, 220] width 86 height 10
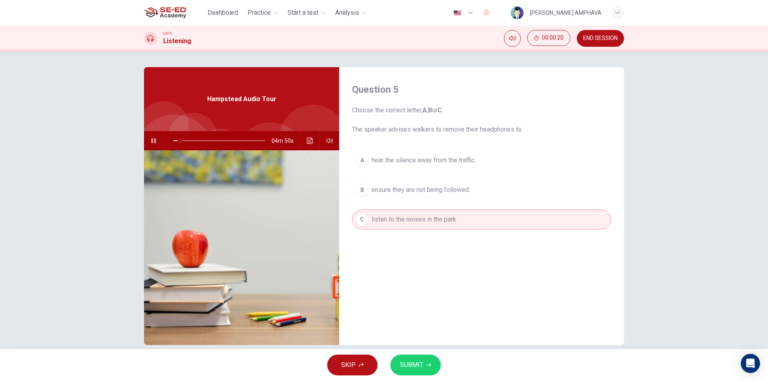
click at [416, 366] on span "SUBMIT" at bounding box center [411, 365] width 23 height 11
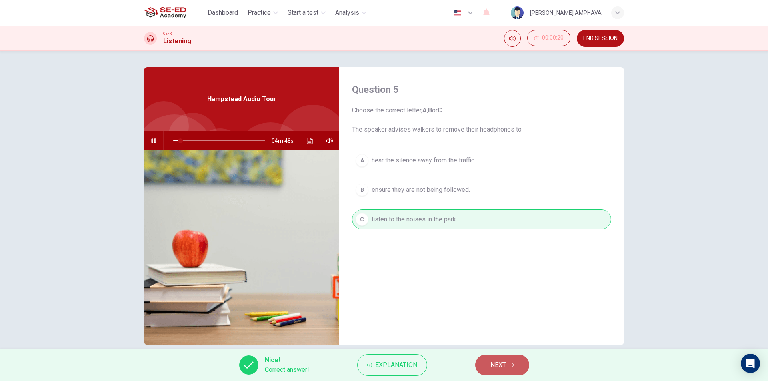
click at [507, 364] on button "NEXT" at bounding box center [502, 365] width 54 height 21
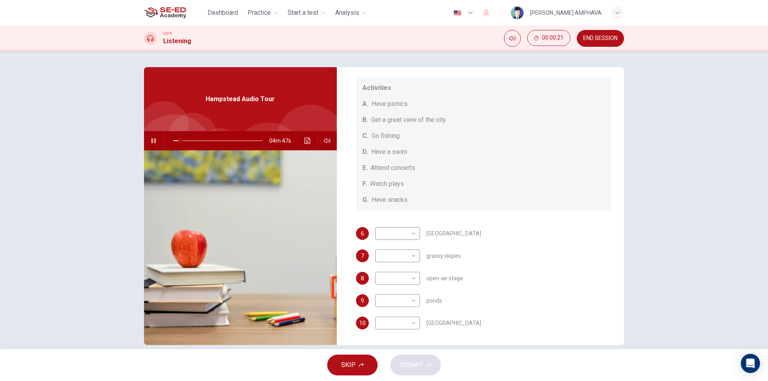
scroll to position [74, 0]
click at [386, 230] on body "This site uses cookies, as explained in our Privacy Policy . If you agree to th…" at bounding box center [384, 190] width 768 height 381
click at [478, 228] on div at bounding box center [384, 190] width 768 height 381
click at [236, 139] on span at bounding box center [218, 140] width 90 height 11
click at [391, 322] on body "This site uses cookies, as explained in our Privacy Policy . If you agree to th…" at bounding box center [384, 190] width 768 height 381
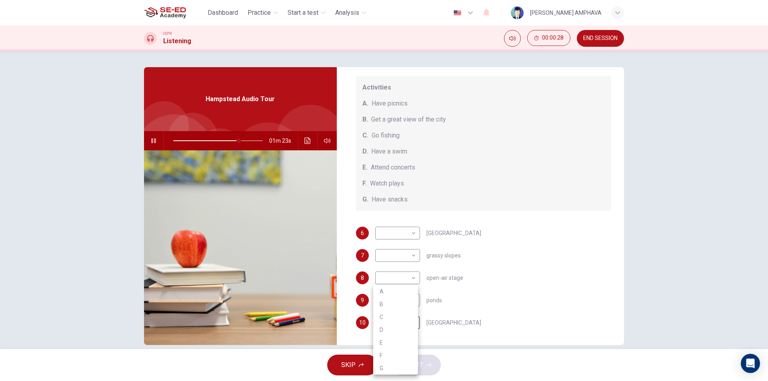
click at [234, 146] on div at bounding box center [384, 190] width 768 height 381
click at [389, 228] on body "This site uses cookies, as explained in our Privacy Policy . If you agree to th…" at bounding box center [384, 190] width 768 height 381
click at [242, 142] on div at bounding box center [384, 190] width 768 height 381
click at [248, 142] on span at bounding box center [250, 140] width 5 height 5
click at [408, 237] on body "This site uses cookies, as explained in our Privacy Policy . If you agree to th…" at bounding box center [384, 190] width 768 height 381
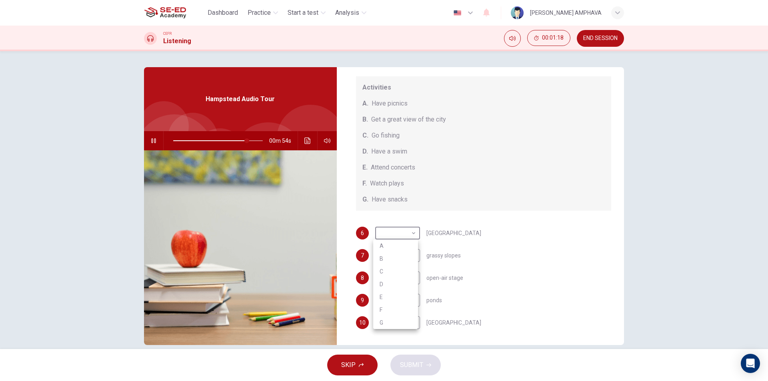
click at [384, 325] on li "G" at bounding box center [395, 322] width 45 height 13
type input "83"
type input "G"
click at [385, 254] on body "This site uses cookies, as explained in our Privacy Policy . If you agree to th…" at bounding box center [384, 190] width 768 height 381
click at [248, 139] on div at bounding box center [384, 190] width 768 height 381
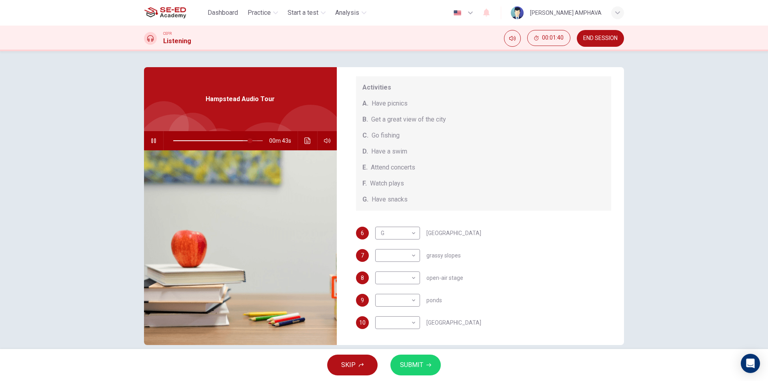
click at [248, 138] on span at bounding box center [250, 140] width 5 height 5
click at [245, 141] on span at bounding box center [247, 140] width 5 height 5
click at [414, 254] on body "This site uses cookies, as explained in our Privacy Policy . If you agree to th…" at bounding box center [384, 190] width 768 height 381
click at [388, 272] on li "A" at bounding box center [395, 268] width 45 height 13
type input "85"
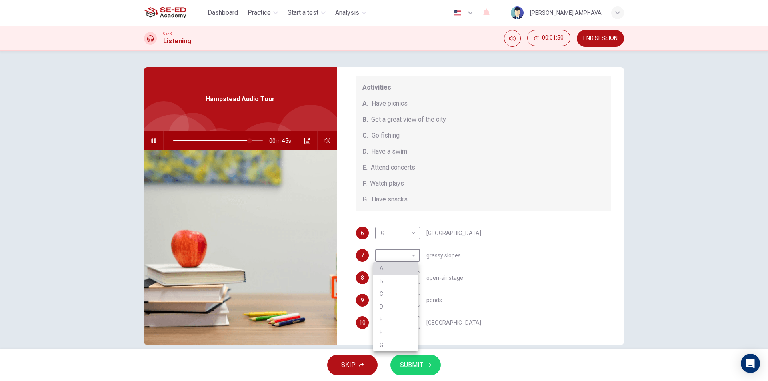
type input "A"
click at [382, 286] on body "This site uses cookies, as explained in our Privacy Policy . If you agree to th…" at bounding box center [384, 190] width 768 height 381
click at [380, 340] on li "E" at bounding box center [395, 342] width 45 height 13
type input "86"
type input "E"
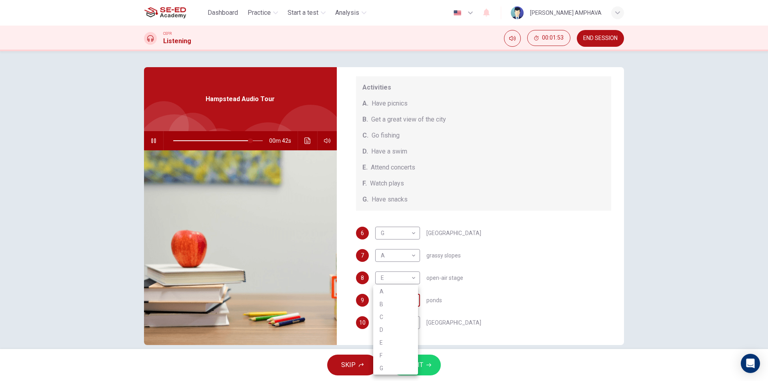
click at [411, 304] on body "This site uses cookies, as explained in our Privacy Policy . If you agree to th…" at bounding box center [384, 190] width 768 height 381
click at [691, 339] on div at bounding box center [384, 190] width 768 height 381
click at [259, 140] on span at bounding box center [261, 140] width 5 height 5
click at [386, 295] on body "This site uses cookies, as explained in our Privacy Policy . If you agree to th…" at bounding box center [384, 190] width 768 height 381
click at [384, 331] on li "D" at bounding box center [395, 330] width 45 height 13
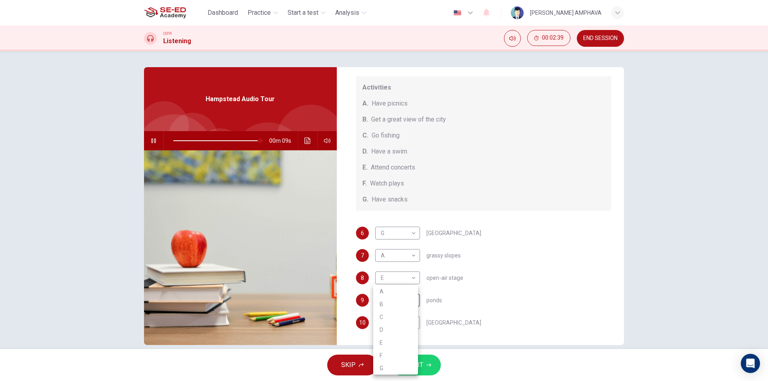
type input "97"
type input "D"
click at [391, 321] on body "This site uses cookies, as explained in our Privacy Policy . If you agree to th…" at bounding box center [384, 190] width 768 height 381
click at [385, 305] on li "B" at bounding box center [395, 304] width 45 height 13
type input "98"
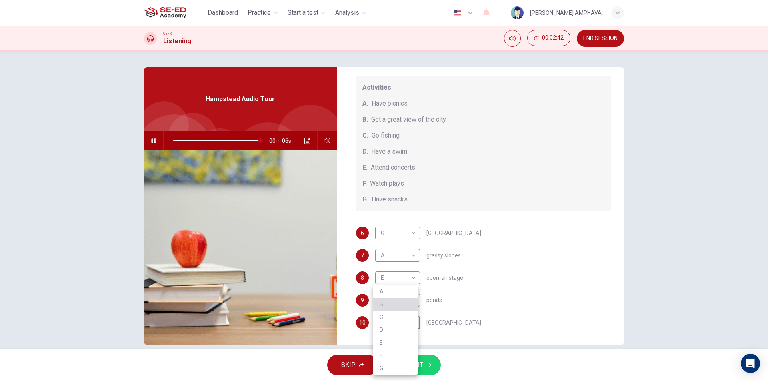
type input "B"
click at [443, 371] on div "SKIP SUBMIT" at bounding box center [384, 365] width 768 height 32
click at [435, 367] on button "SUBMIT" at bounding box center [415, 365] width 50 height 21
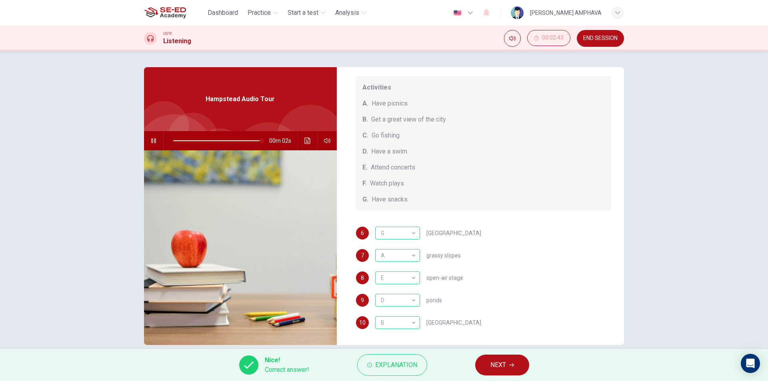
type input "99"
click at [500, 362] on button "NEXT" at bounding box center [502, 365] width 54 height 21
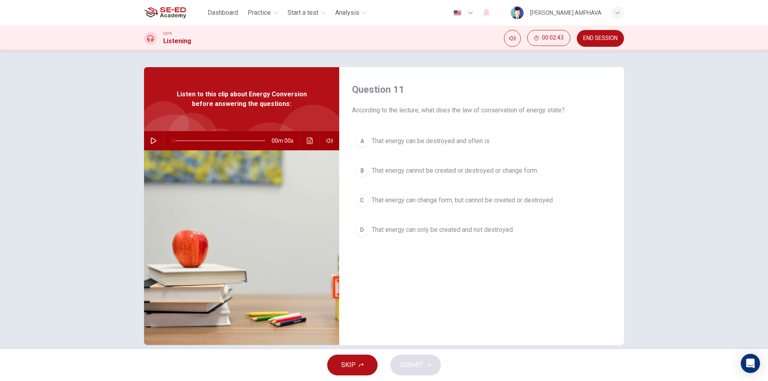
click at [597, 38] on span "END SESSION" at bounding box center [600, 38] width 34 height 6
